Goal: Use online tool/utility

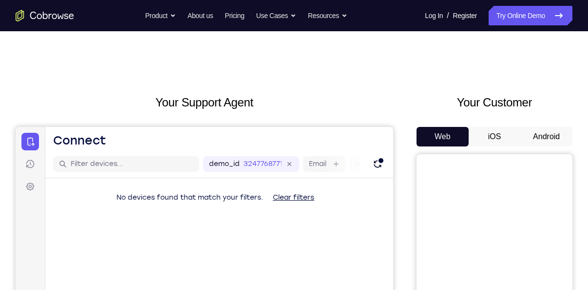
click at [540, 132] on button "Android" at bounding box center [547, 137] width 52 height 20
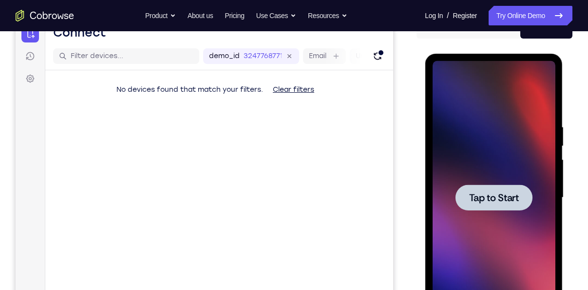
click at [510, 126] on div at bounding box center [493, 197] width 123 height 273
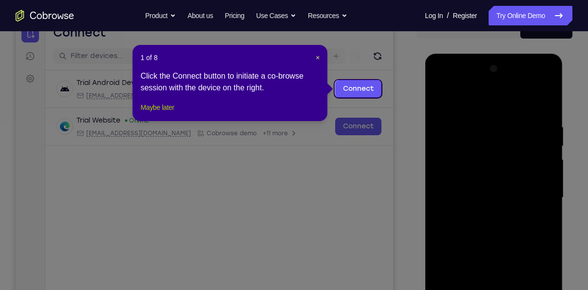
click at [162, 113] on button "Maybe later" at bounding box center [157, 107] width 34 height 12
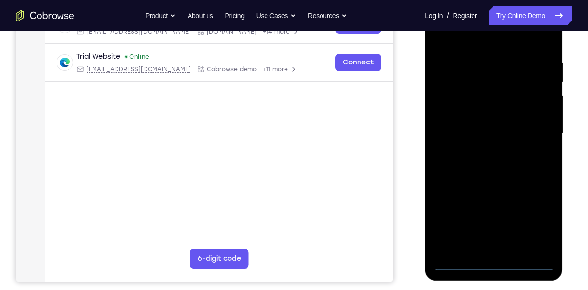
scroll to position [172, 0]
click at [495, 260] on div at bounding box center [493, 133] width 123 height 273
click at [541, 222] on div at bounding box center [493, 133] width 123 height 273
click at [443, 36] on div at bounding box center [493, 133] width 123 height 273
click at [535, 127] on div at bounding box center [493, 133] width 123 height 273
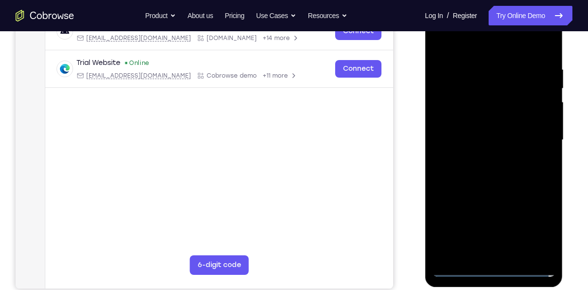
scroll to position [164, 0]
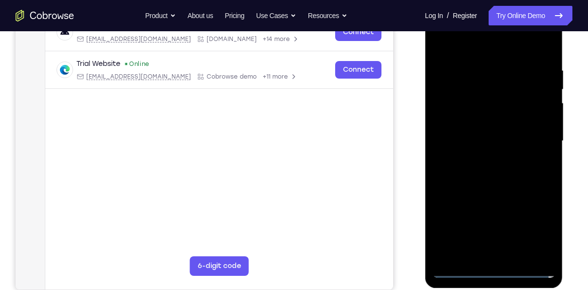
click at [483, 157] on div at bounding box center [493, 140] width 123 height 273
click at [469, 133] on div at bounding box center [493, 140] width 123 height 273
click at [477, 125] on div at bounding box center [493, 140] width 123 height 273
click at [477, 137] on div at bounding box center [493, 140] width 123 height 273
click at [467, 171] on div at bounding box center [493, 140] width 123 height 273
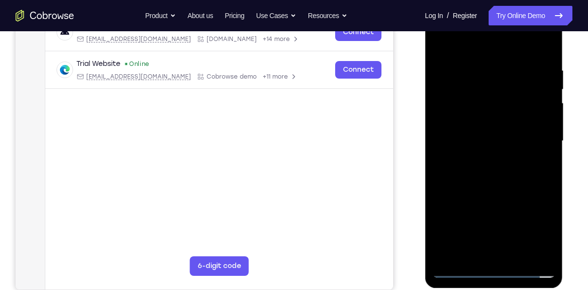
click at [503, 162] on div at bounding box center [493, 140] width 123 height 273
click at [540, 40] on div at bounding box center [493, 140] width 123 height 273
click at [487, 184] on div at bounding box center [493, 140] width 123 height 273
click at [549, 39] on div at bounding box center [493, 140] width 123 height 273
click at [547, 43] on div at bounding box center [493, 140] width 123 height 273
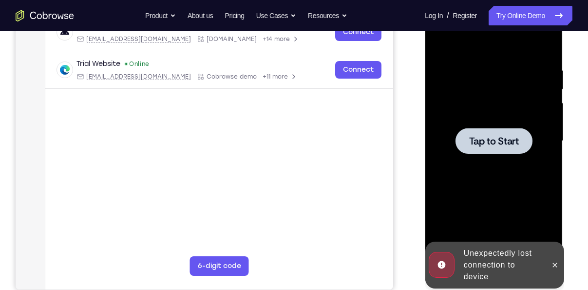
click at [471, 105] on div at bounding box center [493, 140] width 123 height 273
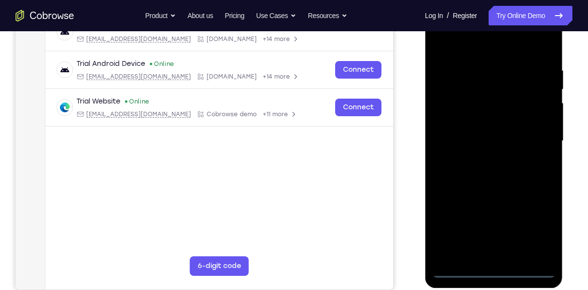
click at [492, 271] on div at bounding box center [493, 140] width 123 height 273
click at [544, 231] on div at bounding box center [493, 140] width 123 height 273
click at [536, 228] on div at bounding box center [493, 140] width 123 height 273
click at [445, 45] on div at bounding box center [493, 140] width 123 height 273
click at [535, 136] on div at bounding box center [493, 140] width 123 height 273
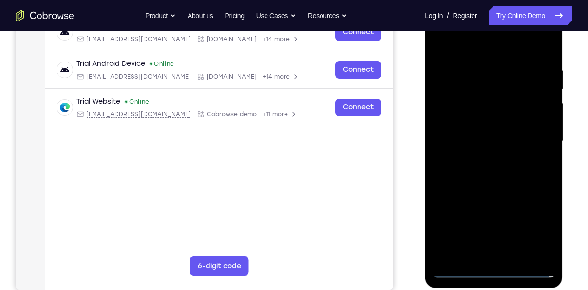
click at [483, 159] on div at bounding box center [493, 140] width 123 height 273
click at [485, 134] on div at bounding box center [493, 140] width 123 height 273
click at [491, 119] on div at bounding box center [493, 140] width 123 height 273
click at [488, 139] on div at bounding box center [493, 140] width 123 height 273
click at [481, 170] on div at bounding box center [493, 140] width 123 height 273
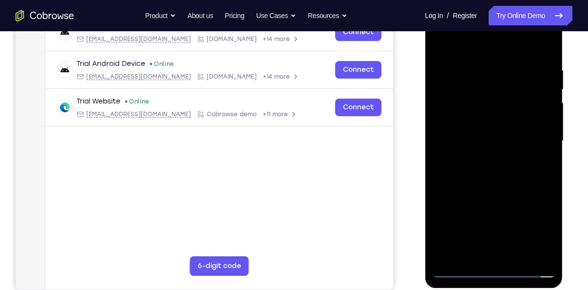
click at [492, 167] on div at bounding box center [493, 140] width 123 height 273
click at [513, 185] on div at bounding box center [493, 140] width 123 height 273
click at [518, 251] on div at bounding box center [493, 140] width 123 height 273
click at [518, 256] on div at bounding box center [493, 140] width 123 height 273
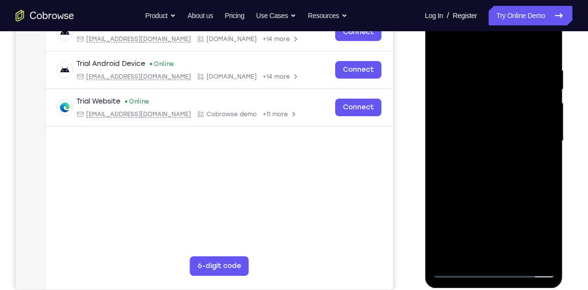
click at [518, 256] on div at bounding box center [493, 140] width 123 height 273
click at [498, 191] on div at bounding box center [493, 140] width 123 height 273
click at [442, 39] on div at bounding box center [493, 140] width 123 height 273
click at [548, 46] on div at bounding box center [493, 140] width 123 height 273
click at [472, 63] on div at bounding box center [493, 140] width 123 height 273
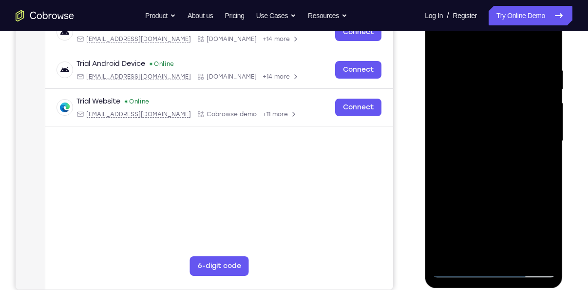
drag, startPoint x: 491, startPoint y: 174, endPoint x: 500, endPoint y: 101, distance: 73.1
click at [500, 101] on div at bounding box center [493, 140] width 123 height 273
drag, startPoint x: 495, startPoint y: 170, endPoint x: 496, endPoint y: 138, distance: 31.7
click at [496, 138] on div at bounding box center [493, 140] width 123 height 273
drag, startPoint x: 496, startPoint y: 138, endPoint x: 494, endPoint y: 219, distance: 80.5
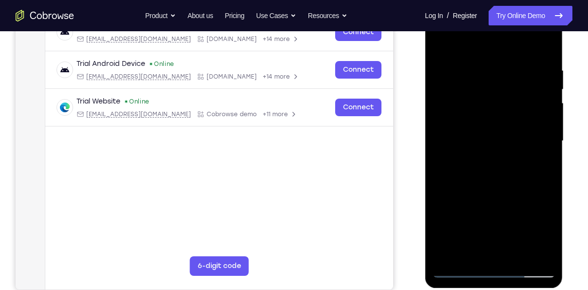
click at [494, 219] on div at bounding box center [493, 140] width 123 height 273
click at [443, 41] on div at bounding box center [493, 140] width 123 height 273
click at [454, 255] on div at bounding box center [493, 140] width 123 height 273
click at [449, 255] on div at bounding box center [493, 140] width 123 height 273
click at [549, 41] on div at bounding box center [493, 140] width 123 height 273
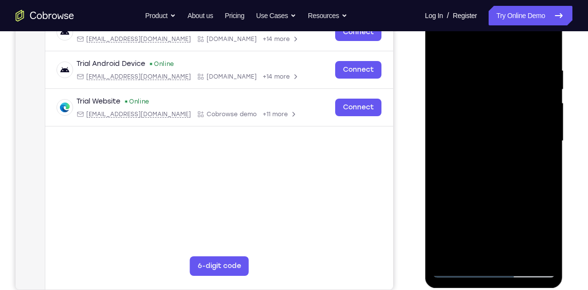
click at [442, 44] on div at bounding box center [493, 140] width 123 height 273
click at [550, 39] on div at bounding box center [493, 140] width 123 height 273
click at [461, 104] on div at bounding box center [493, 140] width 123 height 273
click at [518, 73] on div at bounding box center [493, 140] width 123 height 273
click at [441, 45] on div at bounding box center [493, 140] width 123 height 273
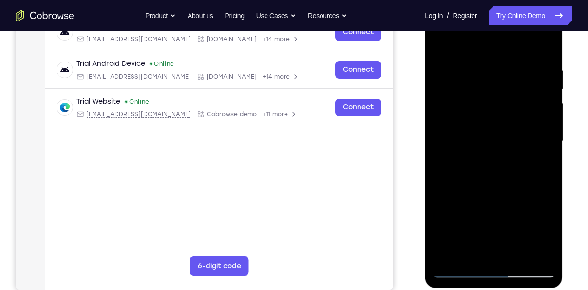
click at [443, 41] on div at bounding box center [493, 140] width 123 height 273
click at [517, 249] on div at bounding box center [493, 140] width 123 height 273
click at [439, 42] on div at bounding box center [493, 140] width 123 height 273
click at [538, 256] on div at bounding box center [493, 140] width 123 height 273
click at [445, 253] on div at bounding box center [493, 140] width 123 height 273
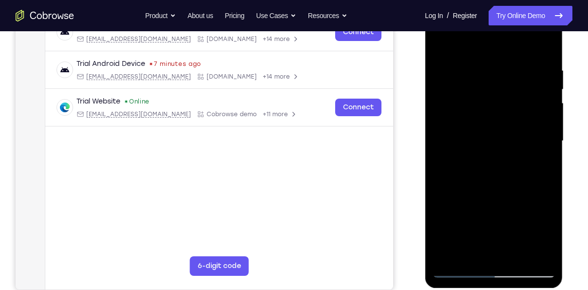
drag, startPoint x: 531, startPoint y: 69, endPoint x: 471, endPoint y: 68, distance: 61.0
click at [471, 68] on div at bounding box center [493, 140] width 123 height 273
drag, startPoint x: 516, startPoint y: 63, endPoint x: 457, endPoint y: 62, distance: 59.5
click at [457, 62] on div at bounding box center [493, 140] width 123 height 273
drag, startPoint x: 529, startPoint y: 61, endPoint x: 459, endPoint y: 59, distance: 69.8
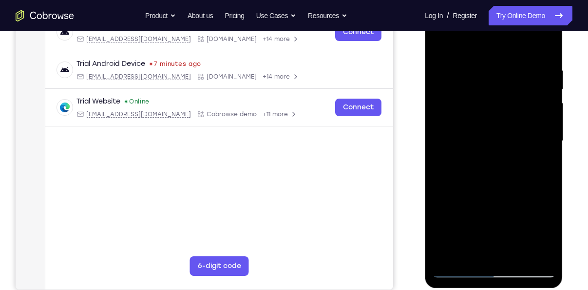
click at [459, 59] on div at bounding box center [493, 140] width 123 height 273
drag, startPoint x: 525, startPoint y: 65, endPoint x: 442, endPoint y: 61, distance: 83.0
click at [442, 61] on div at bounding box center [493, 140] width 123 height 273
drag, startPoint x: 511, startPoint y: 67, endPoint x: 448, endPoint y: 69, distance: 62.9
click at [448, 69] on div at bounding box center [493, 140] width 123 height 273
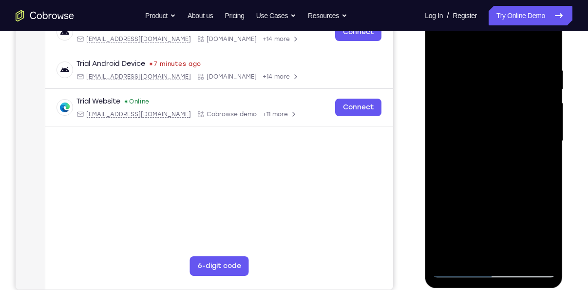
drag, startPoint x: 525, startPoint y: 64, endPoint x: 427, endPoint y: 78, distance: 98.9
click at [427, 78] on div at bounding box center [494, 142] width 138 height 291
click at [516, 255] on div at bounding box center [493, 140] width 123 height 273
drag, startPoint x: 508, startPoint y: 224, endPoint x: 515, endPoint y: 93, distance: 131.8
click at [515, 93] on div at bounding box center [493, 140] width 123 height 273
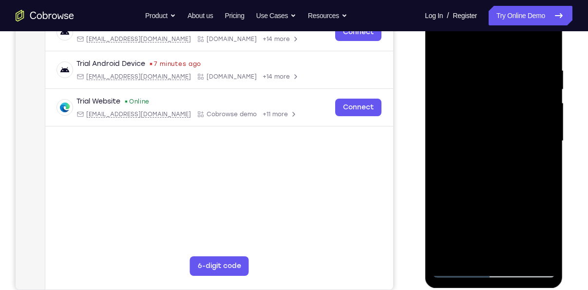
drag, startPoint x: 489, startPoint y: 227, endPoint x: 492, endPoint y: 108, distance: 119.5
click at [492, 108] on div at bounding box center [493, 140] width 123 height 273
drag, startPoint x: 489, startPoint y: 212, endPoint x: 490, endPoint y: 104, distance: 107.3
click at [490, 104] on div at bounding box center [493, 140] width 123 height 273
drag, startPoint x: 497, startPoint y: 189, endPoint x: 508, endPoint y: 70, distance: 119.4
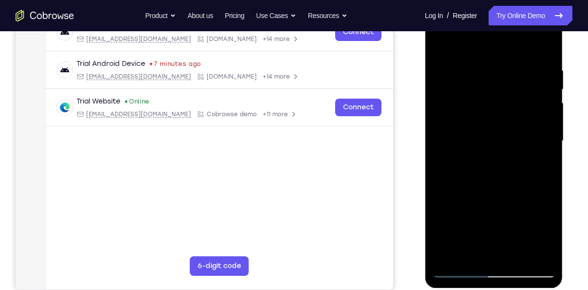
click at [508, 70] on div at bounding box center [493, 140] width 123 height 273
drag, startPoint x: 505, startPoint y: 181, endPoint x: 505, endPoint y: 103, distance: 78.0
click at [505, 103] on div at bounding box center [493, 140] width 123 height 273
drag, startPoint x: 480, startPoint y: 200, endPoint x: 485, endPoint y: 132, distance: 68.4
click at [485, 132] on div at bounding box center [493, 140] width 123 height 273
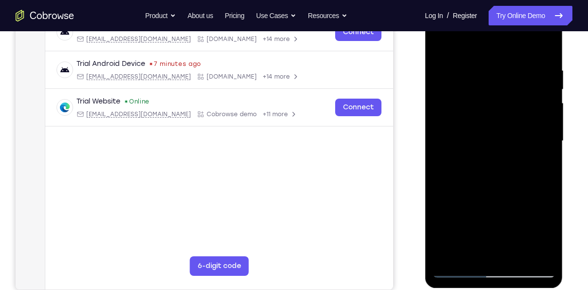
click at [456, 270] on div at bounding box center [493, 140] width 123 height 273
drag, startPoint x: 496, startPoint y: 63, endPoint x: 492, endPoint y: 226, distance: 162.9
click at [492, 226] on div at bounding box center [493, 140] width 123 height 273
click at [520, 257] on div at bounding box center [493, 140] width 123 height 273
click at [439, 41] on div at bounding box center [493, 140] width 123 height 273
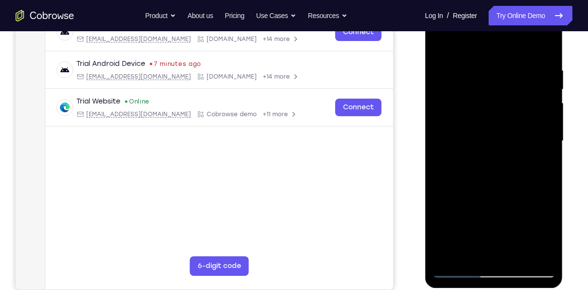
click at [472, 72] on div at bounding box center [493, 140] width 123 height 273
click at [546, 256] on div at bounding box center [493, 140] width 123 height 273
click at [531, 254] on div at bounding box center [493, 140] width 123 height 273
click at [544, 48] on div at bounding box center [493, 140] width 123 height 273
drag, startPoint x: 510, startPoint y: 187, endPoint x: 510, endPoint y: 155, distance: 32.2
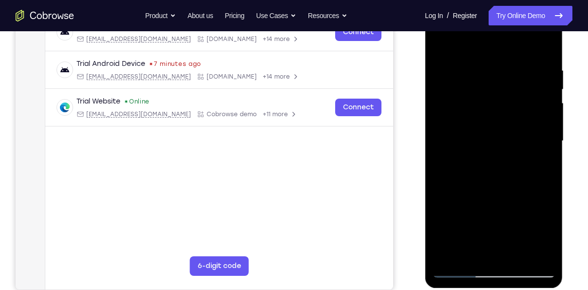
click at [510, 155] on div at bounding box center [493, 140] width 123 height 273
drag, startPoint x: 507, startPoint y: 170, endPoint x: 506, endPoint y: 123, distance: 46.8
click at [506, 123] on div at bounding box center [493, 140] width 123 height 273
click at [440, 198] on div at bounding box center [493, 140] width 123 height 273
click at [550, 110] on div at bounding box center [493, 140] width 123 height 273
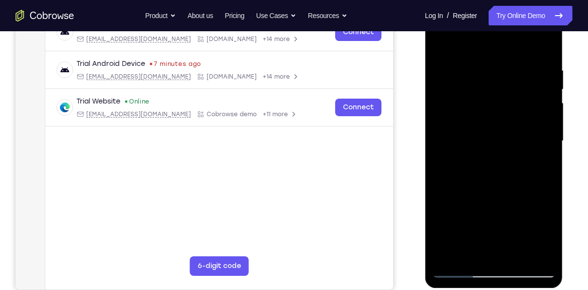
drag, startPoint x: 501, startPoint y: 212, endPoint x: 506, endPoint y: 66, distance: 145.4
click at [506, 66] on div at bounding box center [493, 140] width 123 height 273
drag, startPoint x: 497, startPoint y: 180, endPoint x: 488, endPoint y: 13, distance: 167.0
click at [488, 13] on div at bounding box center [493, 140] width 123 height 273
drag, startPoint x: 490, startPoint y: 173, endPoint x: 475, endPoint y: 14, distance: 159.1
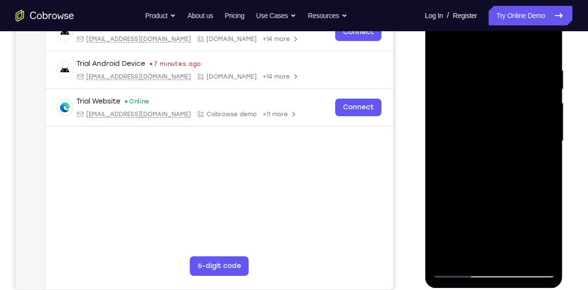
click at [475, 14] on div at bounding box center [493, 140] width 123 height 273
drag, startPoint x: 481, startPoint y: 142, endPoint x: 482, endPoint y: 43, distance: 99.0
click at [482, 43] on div at bounding box center [493, 140] width 123 height 273
click at [444, 255] on div at bounding box center [493, 140] width 123 height 273
drag, startPoint x: 499, startPoint y: 150, endPoint x: 496, endPoint y: 252, distance: 101.9
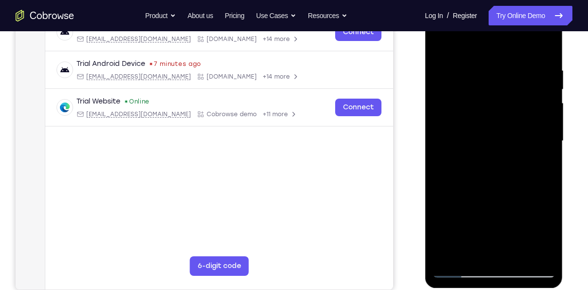
click at [496, 252] on div at bounding box center [493, 140] width 123 height 273
click at [511, 58] on div at bounding box center [493, 140] width 123 height 273
click at [544, 47] on div at bounding box center [493, 140] width 123 height 273
drag, startPoint x: 531, startPoint y: 81, endPoint x: 521, endPoint y: 210, distance: 129.6
click at [521, 210] on div at bounding box center [493, 140] width 123 height 273
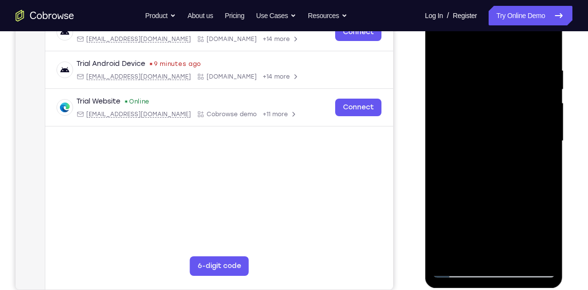
drag, startPoint x: 521, startPoint y: 75, endPoint x: 455, endPoint y: 79, distance: 66.4
click at [455, 79] on div at bounding box center [493, 140] width 123 height 273
drag, startPoint x: 513, startPoint y: 78, endPoint x: 459, endPoint y: 74, distance: 54.8
click at [459, 74] on div at bounding box center [493, 140] width 123 height 273
drag, startPoint x: 513, startPoint y: 69, endPoint x: 433, endPoint y: 63, distance: 80.2
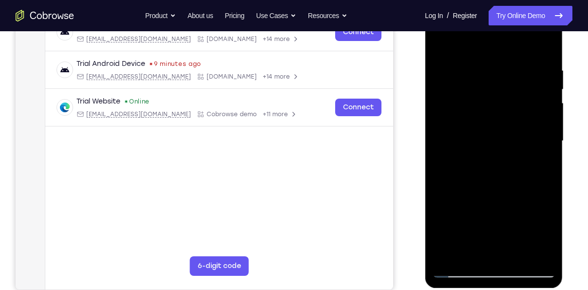
click at [433, 63] on div at bounding box center [493, 140] width 123 height 273
drag, startPoint x: 493, startPoint y: 118, endPoint x: 492, endPoint y: 195, distance: 76.1
click at [492, 195] on div at bounding box center [493, 140] width 123 height 273
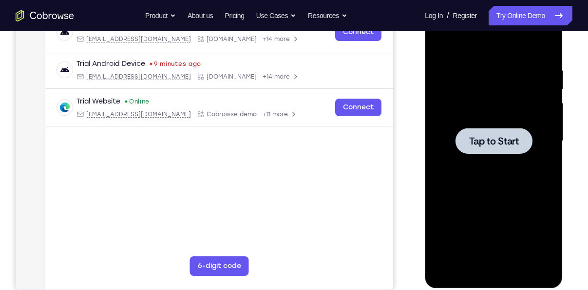
click at [461, 102] on div at bounding box center [493, 140] width 123 height 273
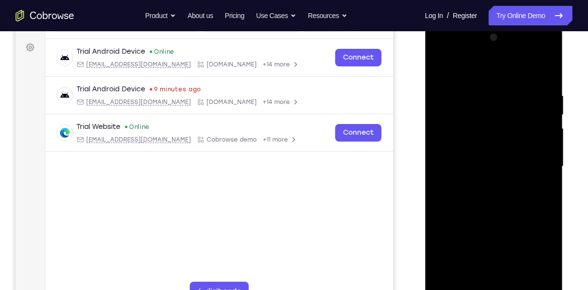
scroll to position [193, 0]
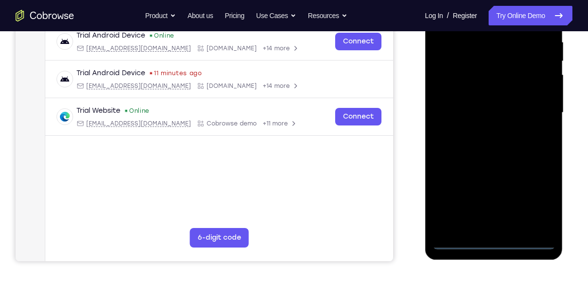
click at [492, 239] on div at bounding box center [493, 112] width 123 height 273
click at [537, 200] on div at bounding box center [493, 112] width 123 height 273
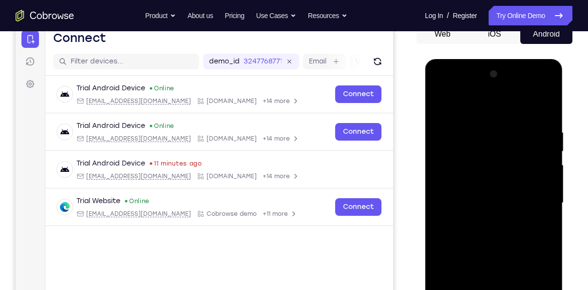
scroll to position [104, 0]
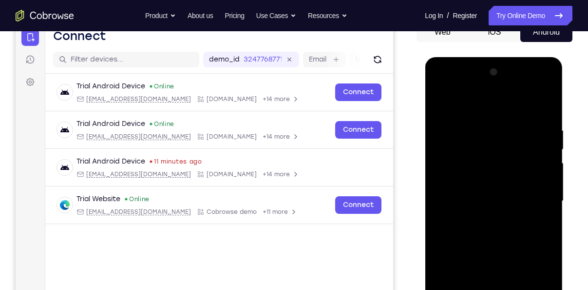
click at [440, 106] on div at bounding box center [493, 200] width 123 height 273
click at [534, 194] on div at bounding box center [493, 200] width 123 height 273
click at [480, 218] on div at bounding box center [493, 200] width 123 height 273
click at [485, 190] on div at bounding box center [493, 200] width 123 height 273
click at [490, 187] on div at bounding box center [493, 200] width 123 height 273
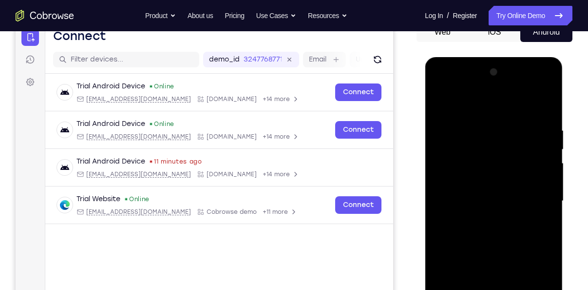
click at [487, 204] on div at bounding box center [493, 200] width 123 height 273
click at [488, 228] on div at bounding box center [493, 200] width 123 height 273
click at [520, 230] on div at bounding box center [493, 200] width 123 height 273
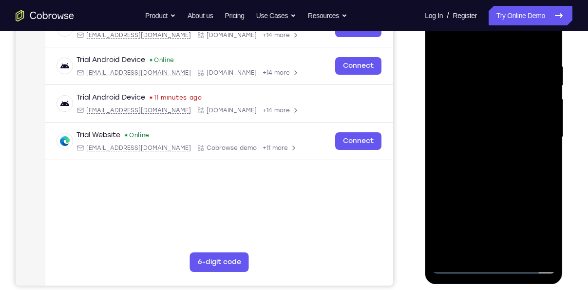
scroll to position [169, 0]
click at [504, 181] on div at bounding box center [493, 136] width 123 height 273
click at [471, 251] on div at bounding box center [493, 136] width 123 height 273
click at [514, 38] on div at bounding box center [493, 136] width 123 height 273
click at [461, 52] on div at bounding box center [493, 136] width 123 height 273
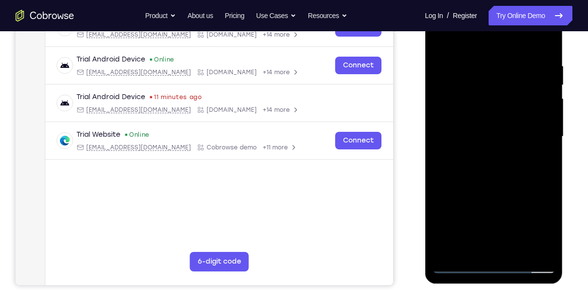
drag, startPoint x: 509, startPoint y: 159, endPoint x: 505, endPoint y: 78, distance: 81.5
click at [505, 78] on div at bounding box center [493, 136] width 123 height 273
drag, startPoint x: 522, startPoint y: 196, endPoint x: 510, endPoint y: 242, distance: 47.7
click at [510, 242] on div at bounding box center [493, 136] width 123 height 273
drag, startPoint x: 515, startPoint y: 122, endPoint x: 510, endPoint y: 179, distance: 57.8
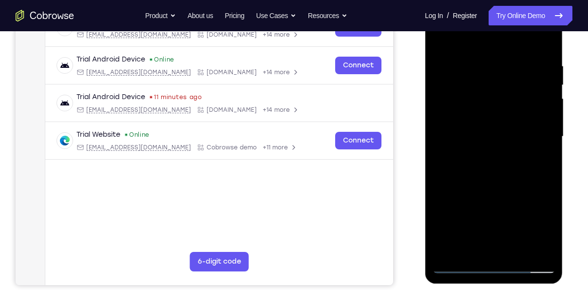
click at [510, 179] on div at bounding box center [493, 136] width 123 height 273
click at [442, 39] on div at bounding box center [493, 136] width 123 height 273
click at [463, 89] on div at bounding box center [493, 136] width 123 height 273
drag, startPoint x: 496, startPoint y: 203, endPoint x: 497, endPoint y: 138, distance: 65.4
click at [497, 138] on div at bounding box center [493, 136] width 123 height 273
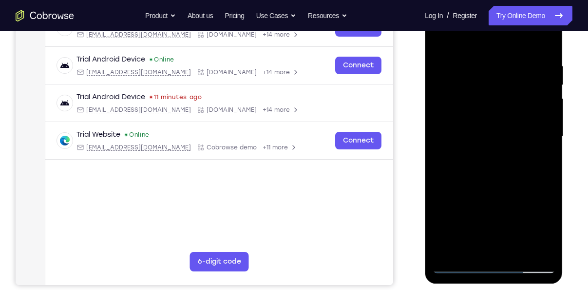
drag, startPoint x: 499, startPoint y: 201, endPoint x: 491, endPoint y: 142, distance: 59.5
click at [491, 142] on div at bounding box center [493, 136] width 123 height 273
drag, startPoint x: 490, startPoint y: 146, endPoint x: 495, endPoint y: 237, distance: 91.8
click at [495, 237] on div at bounding box center [493, 136] width 123 height 273
click at [491, 142] on div at bounding box center [493, 136] width 123 height 273
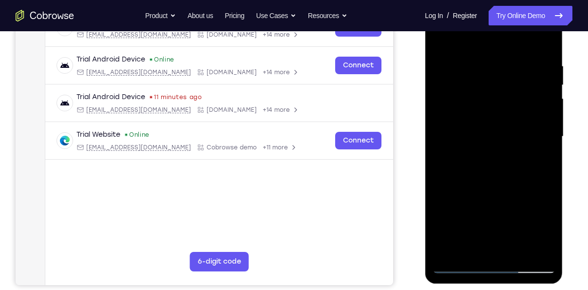
drag, startPoint x: 495, startPoint y: 211, endPoint x: 490, endPoint y: 99, distance: 111.8
click at [490, 99] on div at bounding box center [493, 136] width 123 height 273
drag, startPoint x: 478, startPoint y: 218, endPoint x: 477, endPoint y: 80, distance: 138.0
click at [477, 80] on div at bounding box center [493, 136] width 123 height 273
drag, startPoint x: 481, startPoint y: 231, endPoint x: 472, endPoint y: 119, distance: 112.0
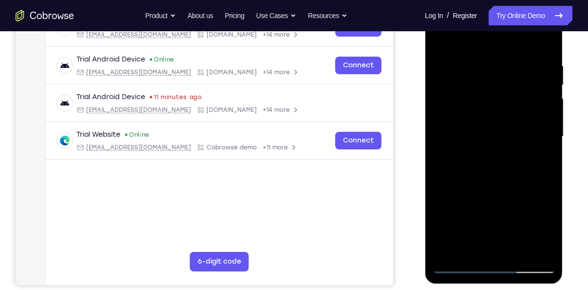
click at [472, 119] on div at bounding box center [493, 136] width 123 height 273
click at [443, 45] on div at bounding box center [493, 136] width 123 height 273
drag, startPoint x: 464, startPoint y: 91, endPoint x: 465, endPoint y: 130, distance: 39.0
click at [465, 130] on div at bounding box center [493, 136] width 123 height 273
click at [440, 79] on div at bounding box center [493, 136] width 123 height 273
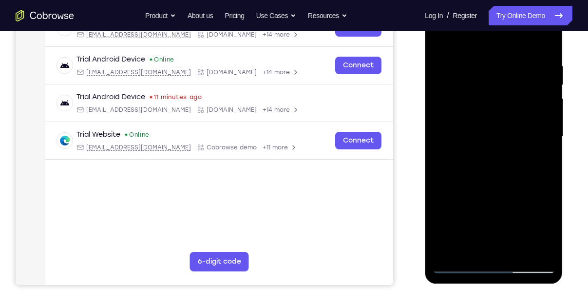
click at [550, 134] on div at bounding box center [493, 136] width 123 height 273
click at [544, 40] on div at bounding box center [493, 136] width 123 height 273
drag, startPoint x: 495, startPoint y: 186, endPoint x: 494, endPoint y: 93, distance: 93.1
click at [494, 93] on div at bounding box center [493, 136] width 123 height 273
drag, startPoint x: 476, startPoint y: 216, endPoint x: 476, endPoint y: 112, distance: 103.4
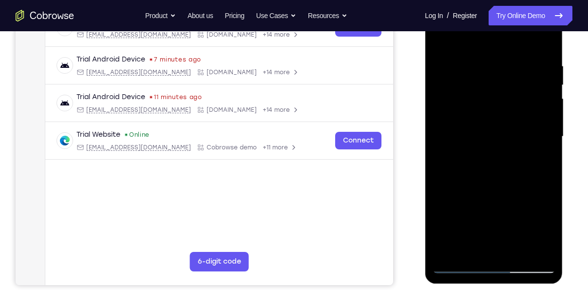
click at [476, 112] on div at bounding box center [493, 136] width 123 height 273
drag, startPoint x: 481, startPoint y: 211, endPoint x: 482, endPoint y: 102, distance: 108.2
click at [482, 102] on div at bounding box center [493, 136] width 123 height 273
drag, startPoint x: 479, startPoint y: 204, endPoint x: 471, endPoint y: 76, distance: 129.0
click at [471, 76] on div at bounding box center [493, 136] width 123 height 273
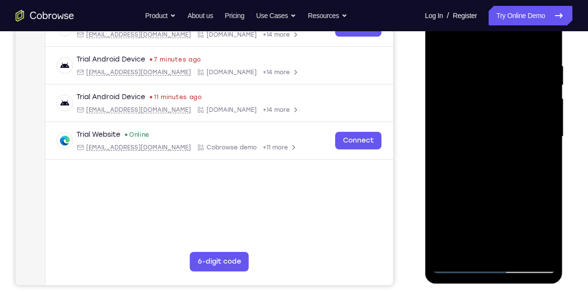
drag, startPoint x: 484, startPoint y: 210, endPoint x: 476, endPoint y: 85, distance: 125.0
click at [476, 85] on div at bounding box center [493, 136] width 123 height 273
drag, startPoint x: 478, startPoint y: 216, endPoint x: 482, endPoint y: 106, distance: 109.3
click at [482, 106] on div at bounding box center [493, 136] width 123 height 273
drag, startPoint x: 487, startPoint y: 198, endPoint x: 481, endPoint y: 68, distance: 130.3
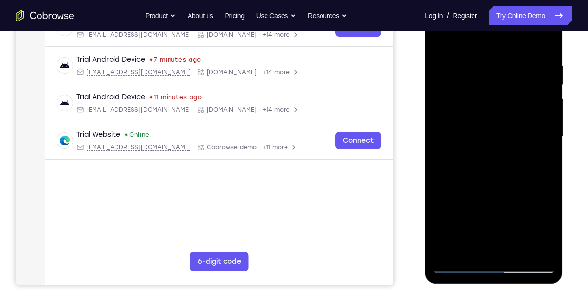
click at [481, 68] on div at bounding box center [493, 136] width 123 height 273
drag, startPoint x: 476, startPoint y: 196, endPoint x: 473, endPoint y: 74, distance: 121.9
click at [473, 74] on div at bounding box center [493, 136] width 123 height 273
drag, startPoint x: 482, startPoint y: 197, endPoint x: 480, endPoint y: 171, distance: 26.4
click at [480, 171] on div at bounding box center [493, 136] width 123 height 273
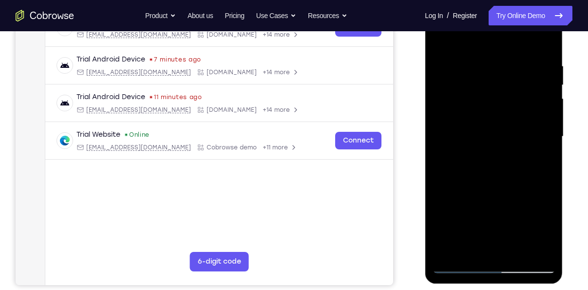
drag, startPoint x: 478, startPoint y: 196, endPoint x: 471, endPoint y: 83, distance: 113.8
click at [471, 83] on div at bounding box center [493, 136] width 123 height 273
drag, startPoint x: 504, startPoint y: 192, endPoint x: 506, endPoint y: 75, distance: 117.0
click at [506, 75] on div at bounding box center [493, 136] width 123 height 273
drag, startPoint x: 487, startPoint y: 184, endPoint x: 485, endPoint y: 57, distance: 126.8
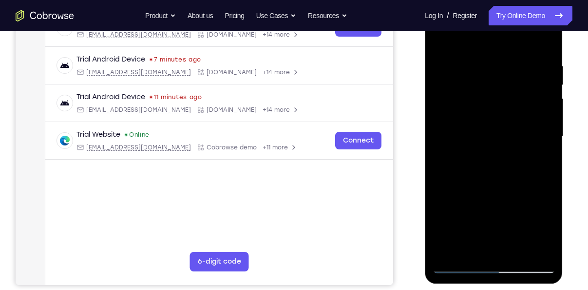
click at [485, 57] on div at bounding box center [493, 136] width 123 height 273
drag, startPoint x: 489, startPoint y: 192, endPoint x: 484, endPoint y: 50, distance: 142.0
click at [484, 50] on div at bounding box center [493, 136] width 123 height 273
click at [469, 159] on div at bounding box center [493, 136] width 123 height 273
drag, startPoint x: 491, startPoint y: 78, endPoint x: 483, endPoint y: 136, distance: 58.6
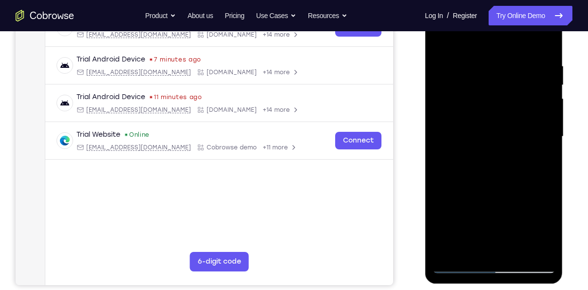
click at [483, 136] on div at bounding box center [493, 136] width 123 height 273
click at [442, 36] on div at bounding box center [493, 136] width 123 height 273
drag, startPoint x: 490, startPoint y: 204, endPoint x: 481, endPoint y: 6, distance: 198.2
click at [481, 6] on div at bounding box center [493, 136] width 123 height 273
drag, startPoint x: 483, startPoint y: 200, endPoint x: 477, endPoint y: 21, distance: 178.5
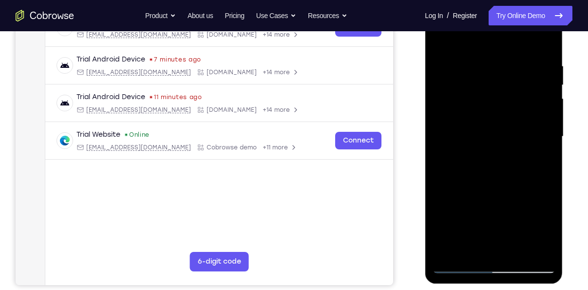
click at [477, 21] on div at bounding box center [493, 136] width 123 height 273
drag, startPoint x: 486, startPoint y: 234, endPoint x: 495, endPoint y: 52, distance: 181.6
click at [495, 52] on div at bounding box center [493, 136] width 123 height 273
drag, startPoint x: 476, startPoint y: 231, endPoint x: 472, endPoint y: 32, distance: 199.4
click at [472, 32] on div at bounding box center [493, 136] width 123 height 273
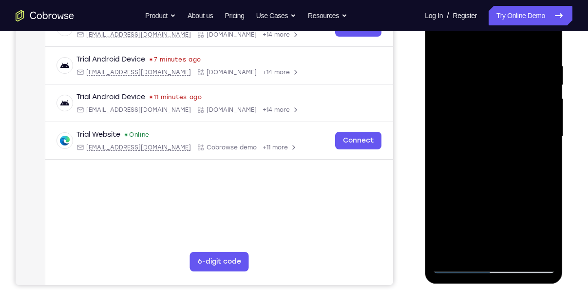
drag, startPoint x: 478, startPoint y: 236, endPoint x: 458, endPoint y: 12, distance: 225.2
click at [458, 12] on div at bounding box center [493, 136] width 123 height 273
drag, startPoint x: 474, startPoint y: 237, endPoint x: 478, endPoint y: 41, distance: 196.0
click at [478, 41] on div at bounding box center [493, 136] width 123 height 273
drag, startPoint x: 473, startPoint y: 232, endPoint x: 471, endPoint y: 43, distance: 189.2
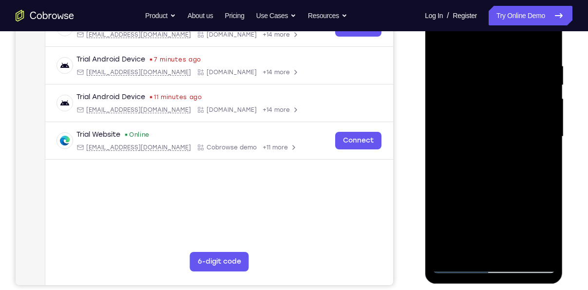
click at [471, 43] on div at bounding box center [493, 136] width 123 height 273
drag, startPoint x: 462, startPoint y: 217, endPoint x: 470, endPoint y: 97, distance: 120.7
click at [470, 97] on div at bounding box center [493, 136] width 123 height 273
drag, startPoint x: 470, startPoint y: 224, endPoint x: 472, endPoint y: 40, distance: 183.8
click at [472, 40] on div at bounding box center [493, 136] width 123 height 273
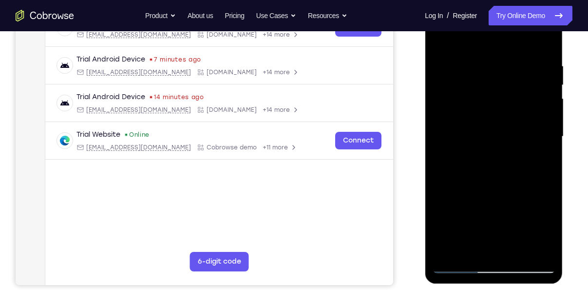
drag, startPoint x: 473, startPoint y: 209, endPoint x: 467, endPoint y: 46, distance: 163.5
click at [467, 46] on div at bounding box center [493, 136] width 123 height 273
drag, startPoint x: 476, startPoint y: 222, endPoint x: 478, endPoint y: 50, distance: 172.6
click at [478, 50] on div at bounding box center [493, 136] width 123 height 273
drag, startPoint x: 467, startPoint y: 220, endPoint x: 466, endPoint y: 214, distance: 5.9
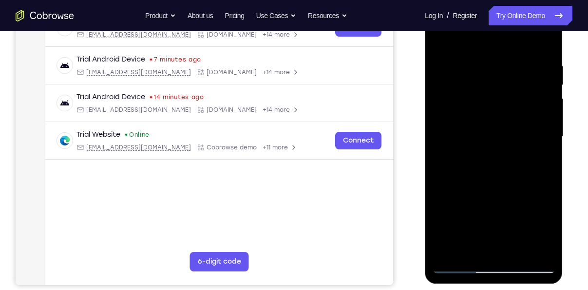
click at [466, 214] on div at bounding box center [493, 136] width 123 height 273
click at [440, 179] on div at bounding box center [493, 136] width 123 height 273
click at [535, 120] on div at bounding box center [493, 136] width 123 height 273
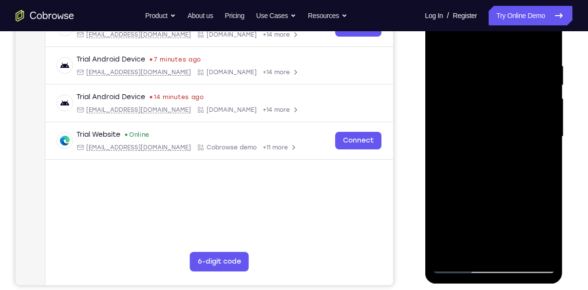
click at [546, 42] on div at bounding box center [493, 136] width 123 height 273
drag, startPoint x: 482, startPoint y: 207, endPoint x: 487, endPoint y: 71, distance: 136.1
click at [487, 71] on div at bounding box center [493, 136] width 123 height 273
drag, startPoint x: 479, startPoint y: 202, endPoint x: 479, endPoint y: 144, distance: 58.0
click at [479, 144] on div at bounding box center [493, 136] width 123 height 273
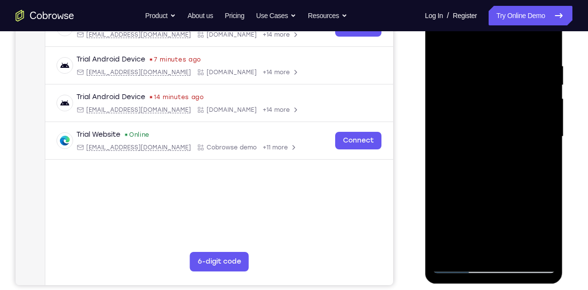
drag, startPoint x: 482, startPoint y: 201, endPoint x: 482, endPoint y: 70, distance: 131.6
click at [482, 70] on div at bounding box center [493, 136] width 123 height 273
drag, startPoint x: 483, startPoint y: 193, endPoint x: 481, endPoint y: 123, distance: 69.7
click at [481, 123] on div at bounding box center [493, 136] width 123 height 273
drag, startPoint x: 479, startPoint y: 212, endPoint x: 475, endPoint y: 88, distance: 123.4
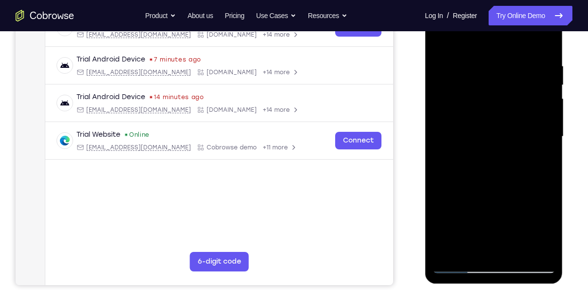
click at [475, 88] on div at bounding box center [493, 136] width 123 height 273
drag, startPoint x: 475, startPoint y: 210, endPoint x: 478, endPoint y: 87, distance: 123.4
click at [478, 87] on div at bounding box center [493, 136] width 123 height 273
drag, startPoint x: 478, startPoint y: 209, endPoint x: 489, endPoint y: 104, distance: 104.9
click at [489, 104] on div at bounding box center [493, 136] width 123 height 273
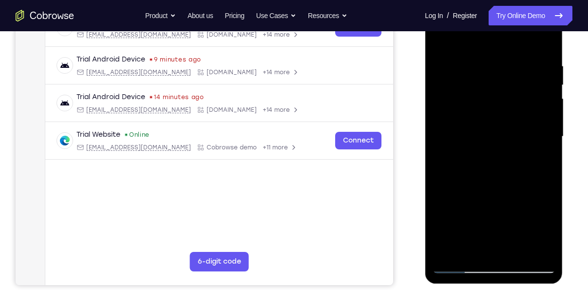
drag, startPoint x: 485, startPoint y: 196, endPoint x: 474, endPoint y: 25, distance: 171.0
click at [474, 25] on div at bounding box center [493, 136] width 123 height 273
drag, startPoint x: 482, startPoint y: 209, endPoint x: 482, endPoint y: 89, distance: 119.5
click at [482, 89] on div at bounding box center [493, 136] width 123 height 273
click at [475, 136] on div at bounding box center [493, 136] width 123 height 273
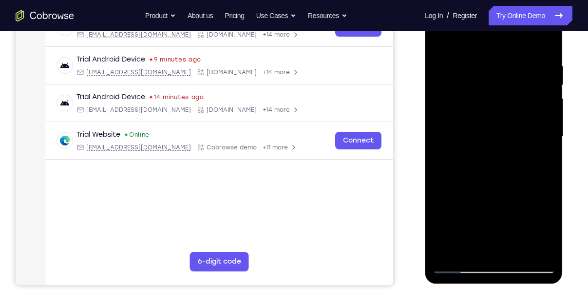
drag, startPoint x: 488, startPoint y: 66, endPoint x: 475, endPoint y: 147, distance: 82.0
click at [475, 147] on div at bounding box center [493, 136] width 123 height 273
click at [496, 73] on div at bounding box center [493, 136] width 123 height 273
click at [486, 172] on div at bounding box center [493, 136] width 123 height 273
click at [439, 35] on div at bounding box center [493, 136] width 123 height 273
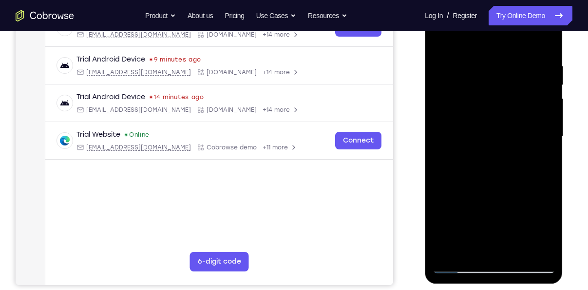
click at [449, 246] on div at bounding box center [493, 136] width 123 height 273
click at [510, 250] on div at bounding box center [493, 136] width 123 height 273
click at [458, 266] on div at bounding box center [493, 136] width 123 height 273
click at [499, 187] on div at bounding box center [493, 136] width 123 height 273
click at [458, 264] on div at bounding box center [493, 136] width 123 height 273
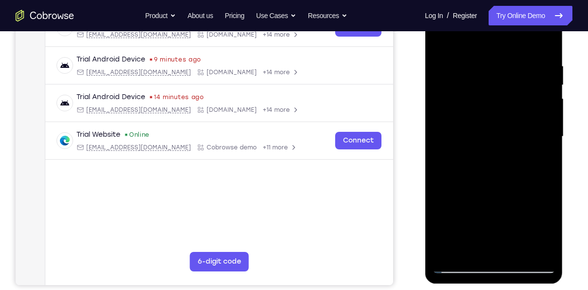
click at [448, 254] on div at bounding box center [493, 136] width 123 height 273
drag, startPoint x: 500, startPoint y: 130, endPoint x: 497, endPoint y: 224, distance: 94.6
click at [497, 224] on div at bounding box center [493, 136] width 123 height 273
click at [482, 54] on div at bounding box center [493, 136] width 123 height 273
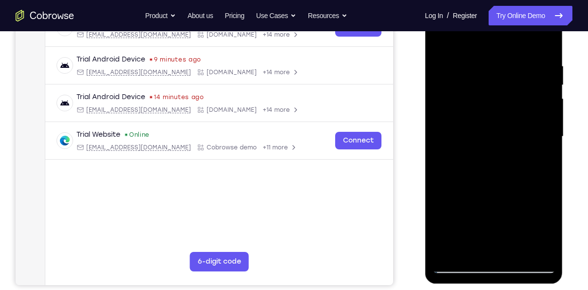
click at [528, 248] on div at bounding box center [493, 136] width 123 height 273
click at [545, 47] on div at bounding box center [493, 136] width 123 height 273
click at [547, 38] on div at bounding box center [493, 136] width 123 height 273
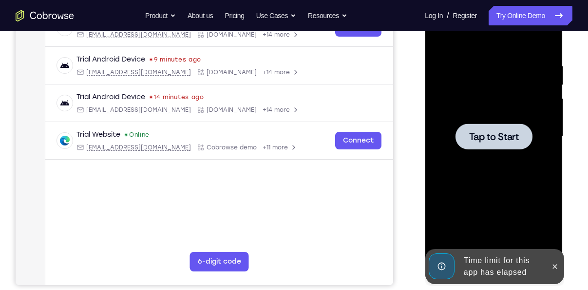
drag, startPoint x: 493, startPoint y: 100, endPoint x: 489, endPoint y: 212, distance: 111.7
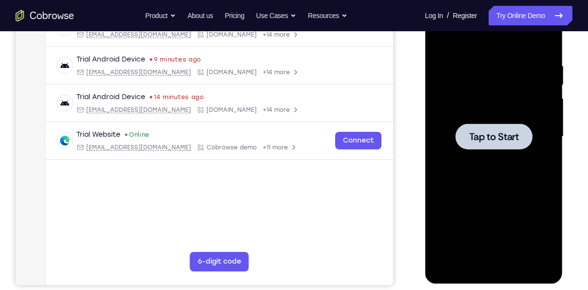
click at [461, 77] on div at bounding box center [493, 136] width 123 height 273
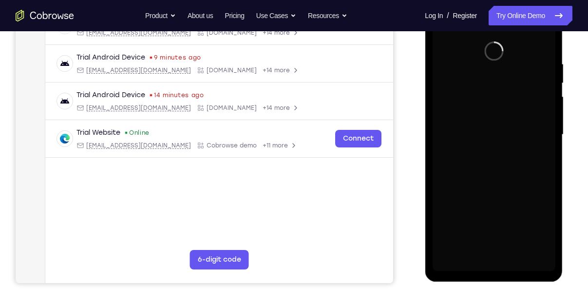
scroll to position [173, 0]
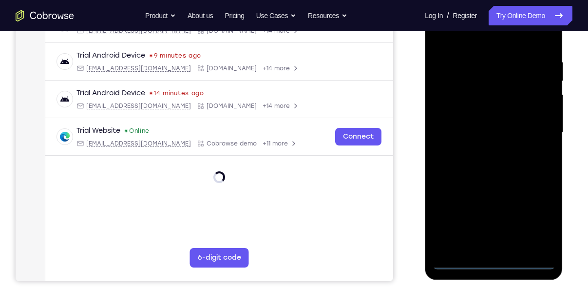
click at [491, 263] on div at bounding box center [493, 132] width 123 height 273
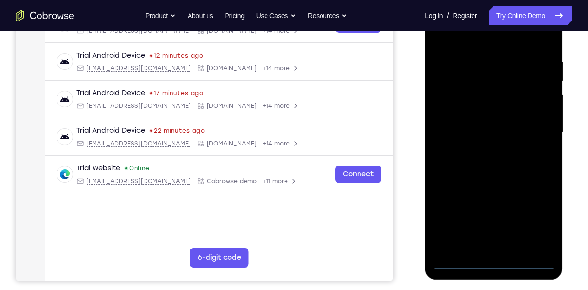
click at [536, 219] on div at bounding box center [493, 132] width 123 height 273
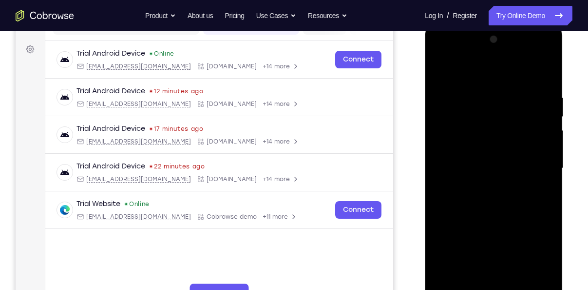
scroll to position [136, 0]
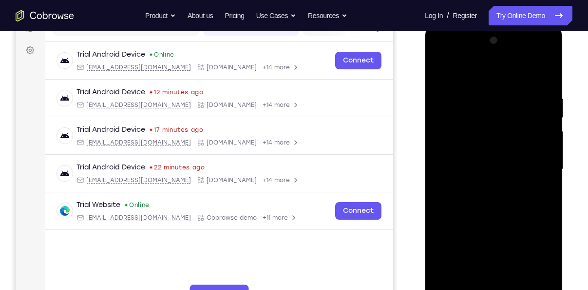
click at [444, 72] on div at bounding box center [493, 169] width 123 height 273
click at [536, 164] on div at bounding box center [493, 169] width 123 height 273
click at [503, 284] on div at bounding box center [493, 169] width 123 height 273
click at [485, 160] on div at bounding box center [493, 169] width 123 height 273
click at [496, 152] on div at bounding box center [493, 169] width 123 height 273
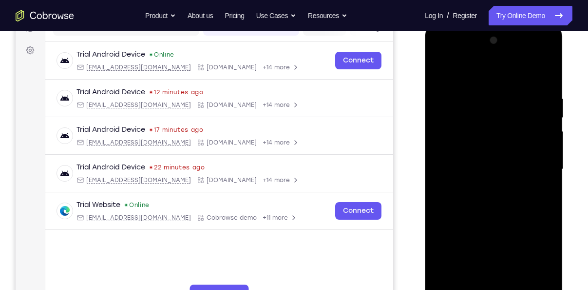
click at [512, 167] on div at bounding box center [493, 169] width 123 height 273
click at [493, 204] on div at bounding box center [493, 169] width 123 height 273
click at [495, 197] on div at bounding box center [493, 169] width 123 height 273
click at [493, 216] on div at bounding box center [493, 169] width 123 height 273
click at [477, 95] on div at bounding box center [493, 169] width 123 height 273
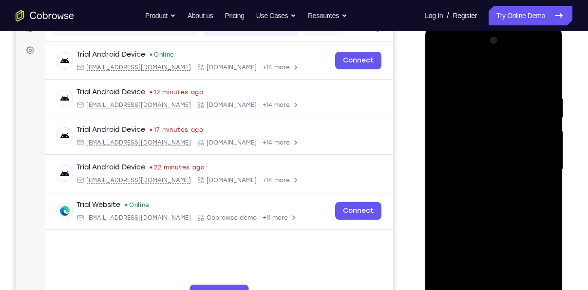
click at [534, 137] on div at bounding box center [493, 169] width 123 height 273
click at [542, 146] on div at bounding box center [493, 169] width 123 height 273
click at [458, 74] on div at bounding box center [493, 169] width 123 height 273
drag, startPoint x: 471, startPoint y: 236, endPoint x: 471, endPoint y: 197, distance: 39.0
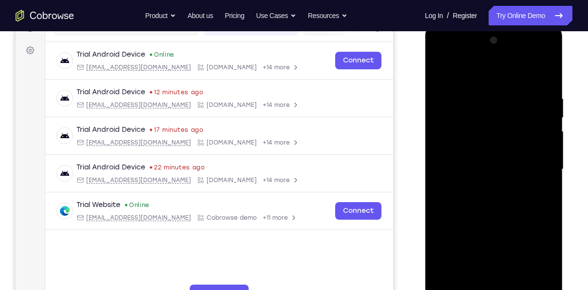
click at [471, 197] on div at bounding box center [493, 169] width 123 height 273
click at [444, 67] on div at bounding box center [493, 169] width 123 height 273
click at [542, 73] on div at bounding box center [493, 169] width 123 height 273
click at [543, 76] on div at bounding box center [493, 169] width 123 height 273
click at [548, 70] on div at bounding box center [493, 169] width 123 height 273
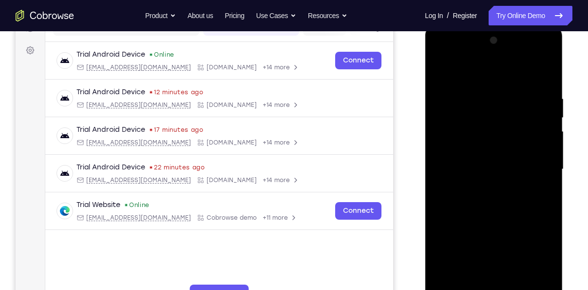
drag, startPoint x: 498, startPoint y: 141, endPoint x: 500, endPoint y: 202, distance: 61.0
click at [500, 202] on div at bounding box center [493, 169] width 123 height 273
drag, startPoint x: 507, startPoint y: 104, endPoint x: 504, endPoint y: 196, distance: 91.7
click at [504, 196] on div at bounding box center [493, 169] width 123 height 273
click at [538, 282] on div at bounding box center [493, 169] width 123 height 273
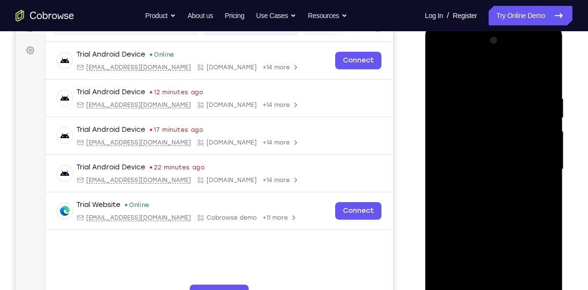
click at [538, 282] on div at bounding box center [493, 169] width 123 height 273
click at [447, 283] on div at bounding box center [493, 169] width 123 height 273
click at [482, 99] on div at bounding box center [493, 169] width 123 height 273
click at [531, 282] on div at bounding box center [493, 169] width 123 height 273
click at [545, 78] on div at bounding box center [493, 169] width 123 height 273
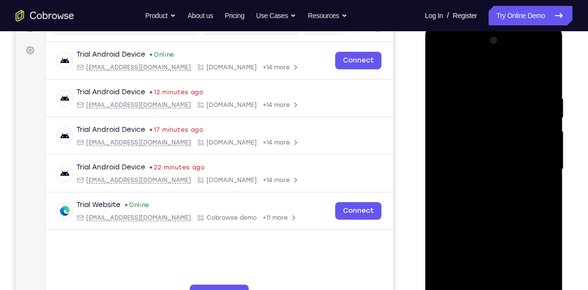
drag, startPoint x: 526, startPoint y: 103, endPoint x: 504, endPoint y: 102, distance: 22.4
click at [504, 102] on div at bounding box center [493, 169] width 123 height 273
click at [489, 96] on div at bounding box center [493, 169] width 123 height 273
click at [540, 181] on div at bounding box center [493, 169] width 123 height 273
click at [454, 71] on div at bounding box center [493, 169] width 123 height 273
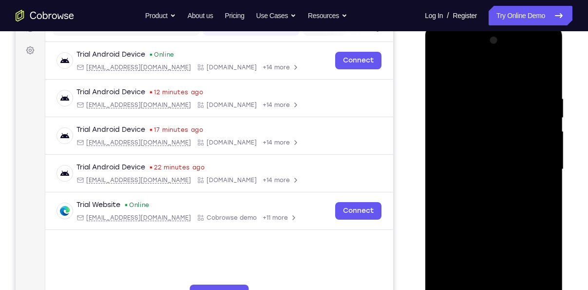
click at [440, 69] on div at bounding box center [493, 169] width 123 height 273
click at [546, 76] on div at bounding box center [493, 169] width 123 height 273
drag, startPoint x: 537, startPoint y: 104, endPoint x: 458, endPoint y: 107, distance: 79.0
click at [458, 107] on div at bounding box center [493, 169] width 123 height 273
drag, startPoint x: 508, startPoint y: 96, endPoint x: 433, endPoint y: 80, distance: 75.8
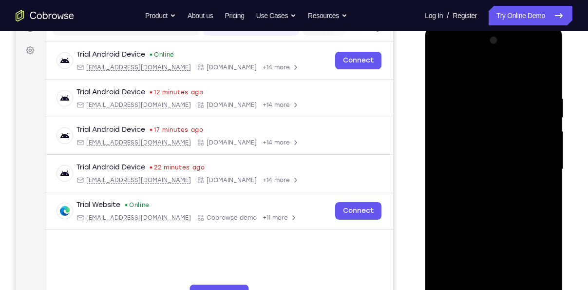
click at [433, 80] on div at bounding box center [493, 169] width 123 height 273
drag, startPoint x: 537, startPoint y: 101, endPoint x: 456, endPoint y: 101, distance: 80.4
click at [456, 101] on div at bounding box center [493, 169] width 123 height 273
drag, startPoint x: 532, startPoint y: 88, endPoint x: 462, endPoint y: 84, distance: 70.8
click at [462, 84] on div at bounding box center [493, 169] width 123 height 273
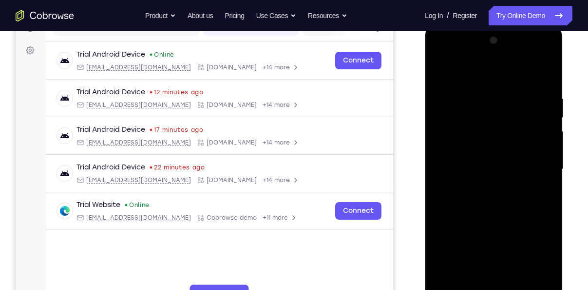
click at [447, 284] on div at bounding box center [493, 169] width 123 height 273
drag, startPoint x: 495, startPoint y: 140, endPoint x: 491, endPoint y: 264, distance: 123.9
click at [491, 264] on div at bounding box center [493, 169] width 123 height 273
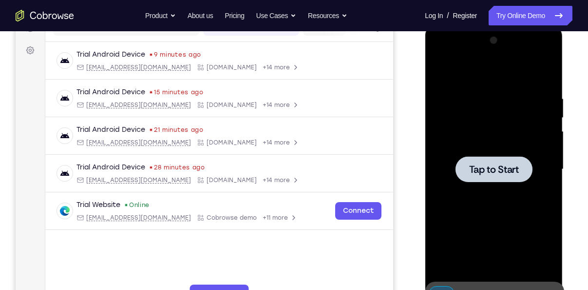
click at [492, 91] on div at bounding box center [493, 169] width 123 height 273
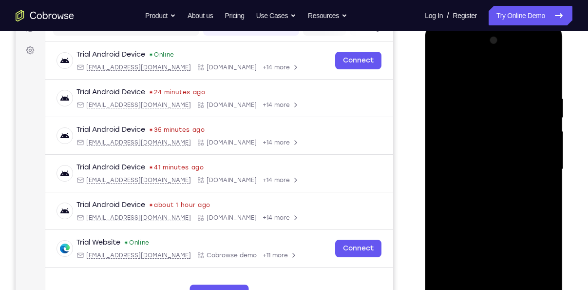
scroll to position [186, 0]
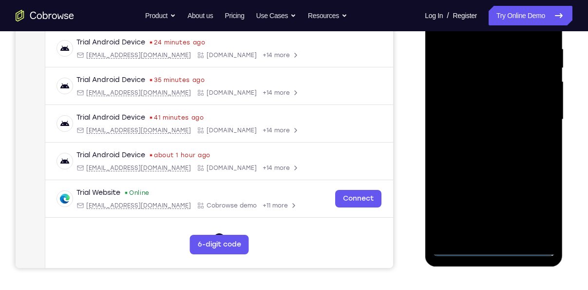
click at [492, 252] on div at bounding box center [493, 119] width 123 height 273
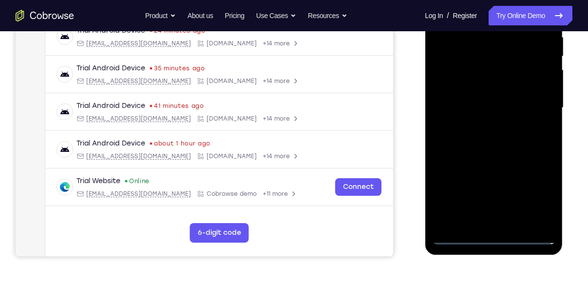
click at [548, 196] on div at bounding box center [493, 107] width 123 height 273
click at [529, 199] on div at bounding box center [493, 107] width 123 height 273
click at [541, 204] on div at bounding box center [493, 107] width 123 height 273
click at [538, 195] on div at bounding box center [493, 107] width 123 height 273
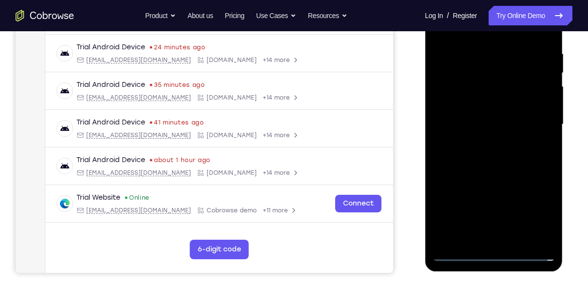
scroll to position [179, 0]
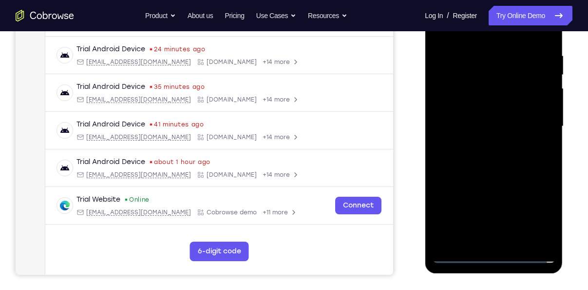
click at [445, 35] on div at bounding box center [493, 126] width 123 height 273
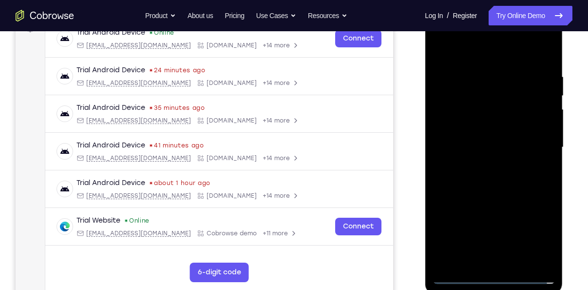
scroll to position [155, 0]
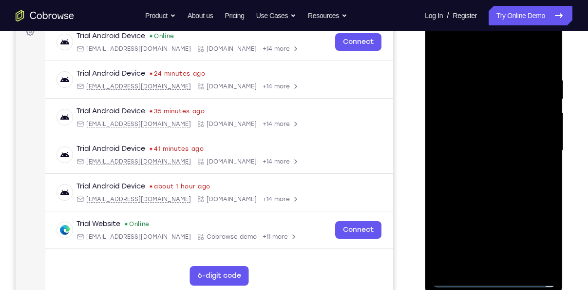
click at [537, 145] on div at bounding box center [493, 150] width 123 height 273
click at [486, 166] on div at bounding box center [493, 150] width 123 height 273
click at [467, 141] on div at bounding box center [493, 150] width 123 height 273
click at [479, 135] on div at bounding box center [493, 150] width 123 height 273
click at [474, 150] on div at bounding box center [493, 150] width 123 height 273
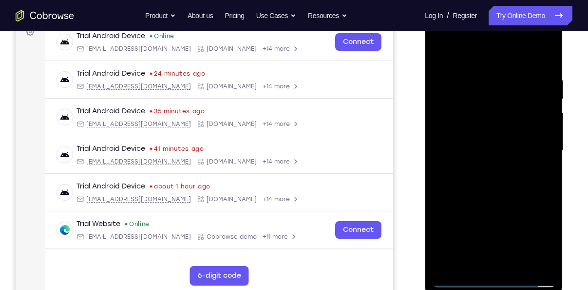
click at [476, 183] on div at bounding box center [493, 150] width 123 height 273
click at [478, 182] on div at bounding box center [493, 150] width 123 height 273
click at [519, 193] on div at bounding box center [493, 150] width 123 height 273
click at [545, 54] on div at bounding box center [493, 150] width 123 height 273
drag, startPoint x: 499, startPoint y: 88, endPoint x: 493, endPoint y: 197, distance: 109.4
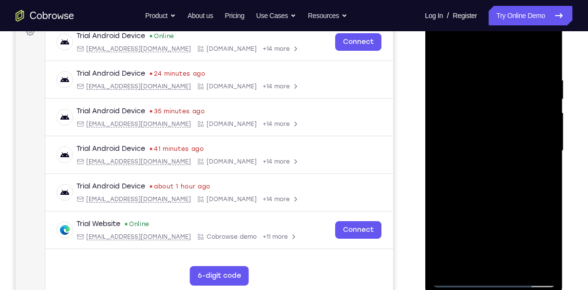
click at [493, 197] on div at bounding box center [493, 150] width 123 height 273
click at [450, 267] on div at bounding box center [493, 150] width 123 height 273
drag, startPoint x: 472, startPoint y: 153, endPoint x: 470, endPoint y: 247, distance: 94.1
click at [470, 247] on div at bounding box center [493, 150] width 123 height 273
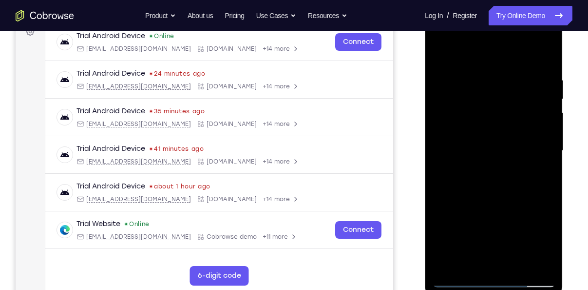
drag, startPoint x: 484, startPoint y: 217, endPoint x: 488, endPoint y: 164, distance: 53.3
click at [488, 164] on div at bounding box center [493, 150] width 123 height 273
click at [438, 232] on div at bounding box center [493, 150] width 123 height 273
drag, startPoint x: 468, startPoint y: 200, endPoint x: 476, endPoint y: 72, distance: 129.0
click at [476, 72] on div at bounding box center [493, 150] width 123 height 273
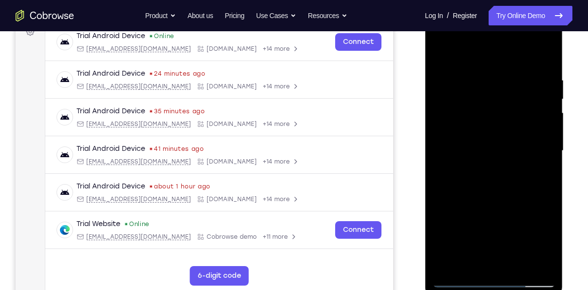
drag, startPoint x: 482, startPoint y: 206, endPoint x: 490, endPoint y: 39, distance: 166.9
click at [490, 39] on div at bounding box center [493, 150] width 123 height 273
drag, startPoint x: 486, startPoint y: 218, endPoint x: 500, endPoint y: 86, distance: 132.9
click at [500, 86] on div at bounding box center [493, 150] width 123 height 273
drag, startPoint x: 490, startPoint y: 193, endPoint x: 483, endPoint y: 125, distance: 67.6
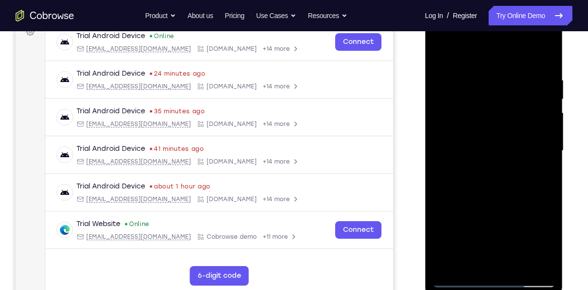
click at [483, 125] on div at bounding box center [493, 150] width 123 height 273
drag, startPoint x: 485, startPoint y: 203, endPoint x: 482, endPoint y: 89, distance: 114.1
click at [482, 89] on div at bounding box center [493, 150] width 123 height 273
drag, startPoint x: 488, startPoint y: 186, endPoint x: 497, endPoint y: 60, distance: 126.6
click at [497, 60] on div at bounding box center [493, 150] width 123 height 273
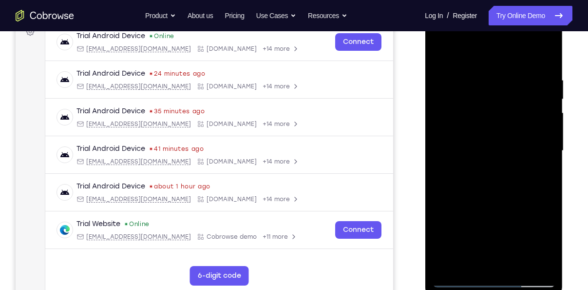
drag, startPoint x: 512, startPoint y: 221, endPoint x: 516, endPoint y: 99, distance: 122.5
click at [516, 99] on div at bounding box center [493, 150] width 123 height 273
drag, startPoint x: 523, startPoint y: 197, endPoint x: 520, endPoint y: 173, distance: 24.6
click at [520, 173] on div at bounding box center [493, 150] width 123 height 273
drag, startPoint x: 517, startPoint y: 244, endPoint x: 516, endPoint y: 227, distance: 16.6
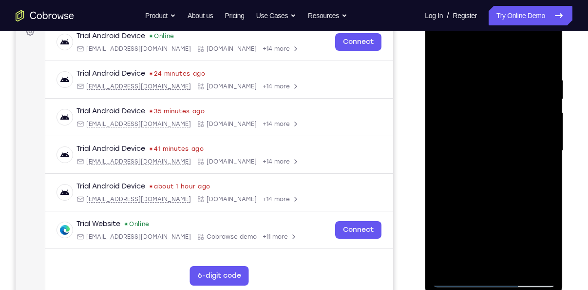
click at [516, 227] on div at bounding box center [493, 150] width 123 height 273
drag, startPoint x: 512, startPoint y: 189, endPoint x: 507, endPoint y: 225, distance: 36.6
click at [507, 225] on div at bounding box center [493, 150] width 123 height 273
drag, startPoint x: 509, startPoint y: 205, endPoint x: 509, endPoint y: 153, distance: 52.7
click at [509, 153] on div at bounding box center [493, 150] width 123 height 273
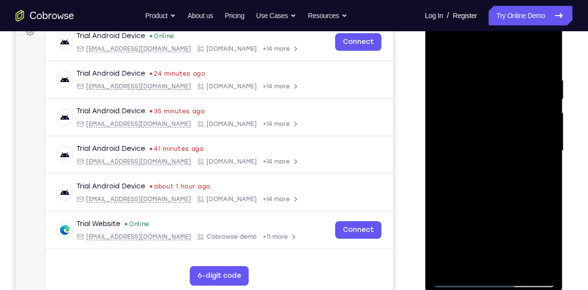
drag, startPoint x: 524, startPoint y: 218, endPoint x: 522, endPoint y: 186, distance: 31.8
click at [522, 186] on div at bounding box center [493, 150] width 123 height 273
click at [523, 198] on div at bounding box center [493, 150] width 123 height 273
drag, startPoint x: 522, startPoint y: 215, endPoint x: 505, endPoint y: 74, distance: 142.0
click at [505, 74] on div at bounding box center [493, 150] width 123 height 273
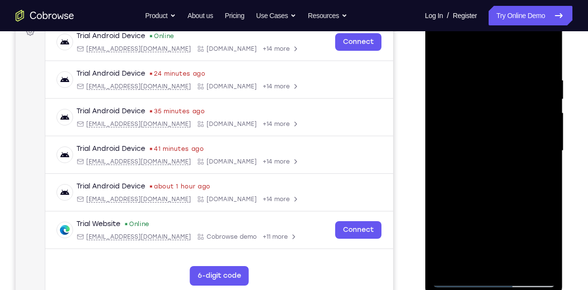
drag, startPoint x: 511, startPoint y: 226, endPoint x: 504, endPoint y: 114, distance: 111.9
click at [504, 114] on div at bounding box center [493, 150] width 123 height 273
drag, startPoint x: 503, startPoint y: 205, endPoint x: 505, endPoint y: 115, distance: 90.7
click at [505, 115] on div at bounding box center [493, 150] width 123 height 273
drag, startPoint x: 505, startPoint y: 204, endPoint x: 521, endPoint y: 59, distance: 145.7
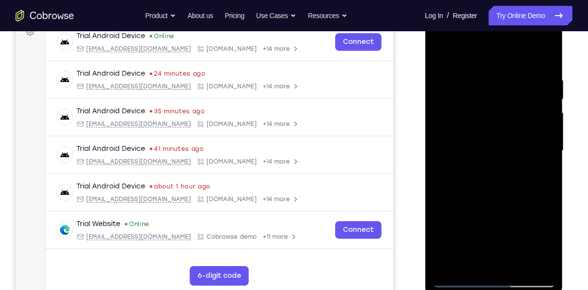
click at [521, 59] on div at bounding box center [493, 150] width 123 height 273
drag, startPoint x: 496, startPoint y: 237, endPoint x: 508, endPoint y: 100, distance: 138.0
click at [508, 100] on div at bounding box center [493, 150] width 123 height 273
drag, startPoint x: 501, startPoint y: 221, endPoint x: 506, endPoint y: 97, distance: 124.4
click at [506, 97] on div at bounding box center [493, 150] width 123 height 273
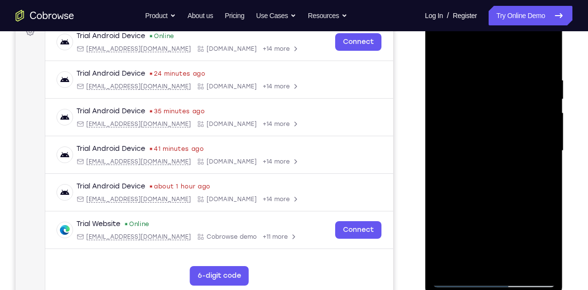
drag, startPoint x: 503, startPoint y: 232, endPoint x: 511, endPoint y: 143, distance: 89.1
click at [511, 143] on div at bounding box center [493, 150] width 123 height 273
click at [548, 114] on div at bounding box center [493, 150] width 123 height 273
drag, startPoint x: 514, startPoint y: 122, endPoint x: 512, endPoint y: 180, distance: 57.6
click at [512, 180] on div at bounding box center [493, 150] width 123 height 273
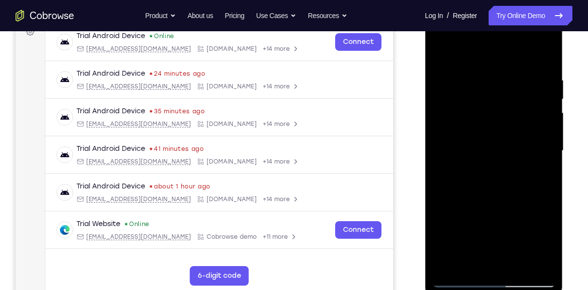
click at [550, 150] on div at bounding box center [493, 150] width 123 height 273
click at [548, 154] on div at bounding box center [493, 150] width 123 height 273
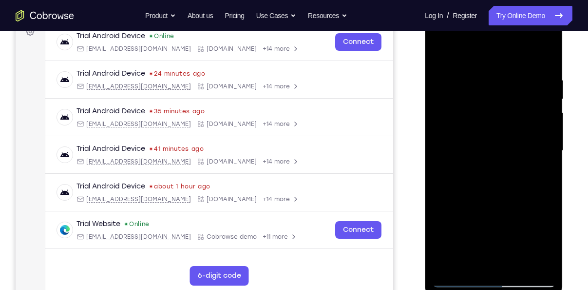
click at [548, 154] on div at bounding box center [493, 150] width 123 height 273
drag, startPoint x: 492, startPoint y: 189, endPoint x: 483, endPoint y: 46, distance: 142.7
click at [483, 46] on div at bounding box center [493, 150] width 123 height 273
drag, startPoint x: 497, startPoint y: 198, endPoint x: 498, endPoint y: 34, distance: 164.3
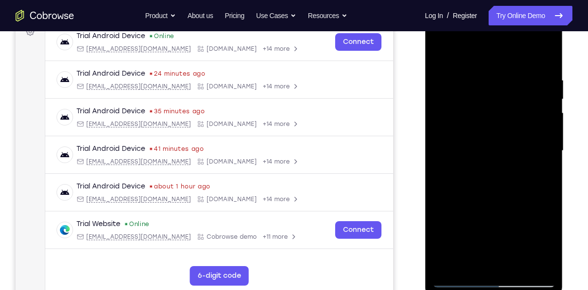
click at [498, 34] on div at bounding box center [493, 150] width 123 height 273
drag, startPoint x: 496, startPoint y: 197, endPoint x: 506, endPoint y: 63, distance: 134.4
click at [506, 63] on div at bounding box center [493, 150] width 123 height 273
drag, startPoint x: 490, startPoint y: 222, endPoint x: 493, endPoint y: 52, distance: 170.2
click at [493, 52] on div at bounding box center [493, 150] width 123 height 273
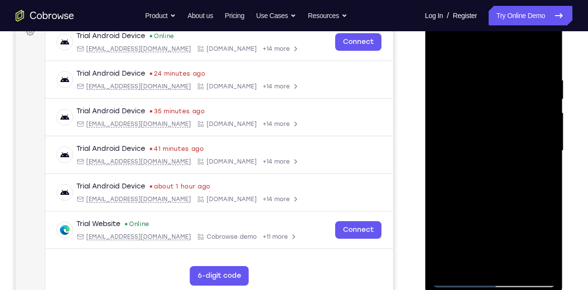
drag, startPoint x: 492, startPoint y: 202, endPoint x: 504, endPoint y: 45, distance: 157.4
click at [504, 45] on div at bounding box center [493, 150] width 123 height 273
drag, startPoint x: 506, startPoint y: 181, endPoint x: 505, endPoint y: 245, distance: 64.4
click at [505, 245] on div at bounding box center [493, 150] width 123 height 273
drag, startPoint x: 502, startPoint y: 100, endPoint x: 497, endPoint y: 149, distance: 49.5
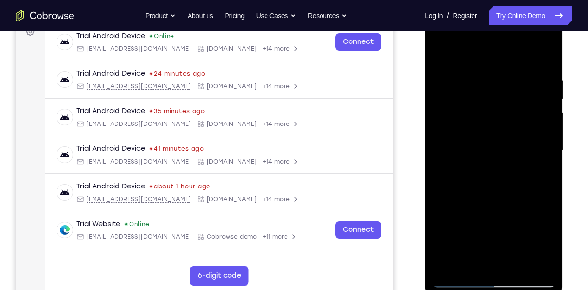
click at [497, 149] on div at bounding box center [493, 150] width 123 height 273
drag, startPoint x: 504, startPoint y: 212, endPoint x: 502, endPoint y: 76, distance: 136.0
click at [502, 76] on div at bounding box center [493, 150] width 123 height 273
drag, startPoint x: 492, startPoint y: 201, endPoint x: 498, endPoint y: 58, distance: 143.5
click at [498, 58] on div at bounding box center [493, 150] width 123 height 273
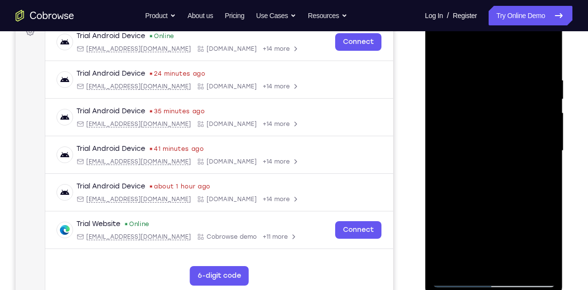
drag, startPoint x: 488, startPoint y: 177, endPoint x: 451, endPoint y: 0, distance: 181.8
click at [451, 7] on html "Online web based iOS Simulators and Android Emulators. Run iPhone, iPad, Mobile…" at bounding box center [494, 153] width 139 height 293
drag, startPoint x: 498, startPoint y: 216, endPoint x: 497, endPoint y: 30, distance: 185.8
click at [497, 30] on div at bounding box center [493, 150] width 123 height 273
drag, startPoint x: 519, startPoint y: 232, endPoint x: 513, endPoint y: 87, distance: 144.4
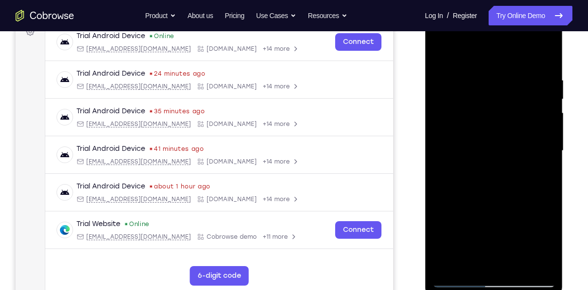
click at [513, 87] on div at bounding box center [493, 150] width 123 height 273
drag, startPoint x: 484, startPoint y: 226, endPoint x: 491, endPoint y: 102, distance: 124.0
click at [491, 102] on div at bounding box center [493, 150] width 123 height 273
click at [548, 54] on div at bounding box center [493, 150] width 123 height 273
click at [540, 267] on div at bounding box center [493, 150] width 123 height 273
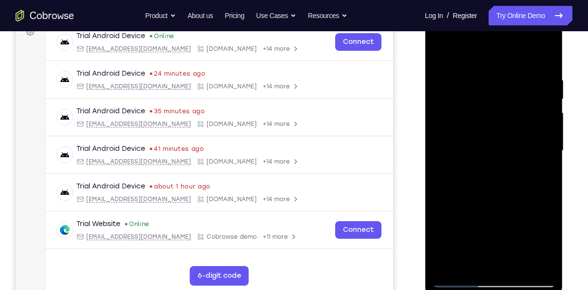
click at [501, 155] on div at bounding box center [493, 150] width 123 height 273
drag, startPoint x: 500, startPoint y: 146, endPoint x: 496, endPoint y: 249, distance: 103.0
click at [496, 249] on div at bounding box center [493, 150] width 123 height 273
drag, startPoint x: 500, startPoint y: 216, endPoint x: 494, endPoint y: 78, distance: 137.1
click at [494, 78] on div at bounding box center [493, 150] width 123 height 273
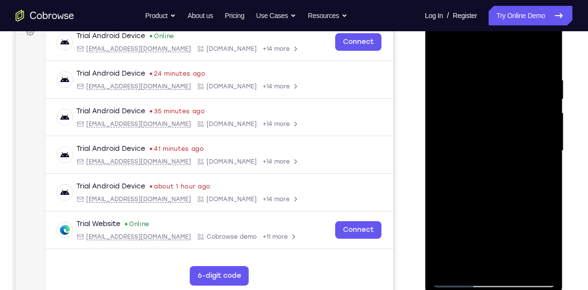
drag, startPoint x: 485, startPoint y: 227, endPoint x: 481, endPoint y: 125, distance: 101.5
click at [481, 125] on div at bounding box center [493, 150] width 123 height 273
drag, startPoint x: 488, startPoint y: 217, endPoint x: 485, endPoint y: 173, distance: 44.5
click at [485, 173] on div at bounding box center [493, 150] width 123 height 273
drag, startPoint x: 486, startPoint y: 235, endPoint x: 483, endPoint y: 164, distance: 70.8
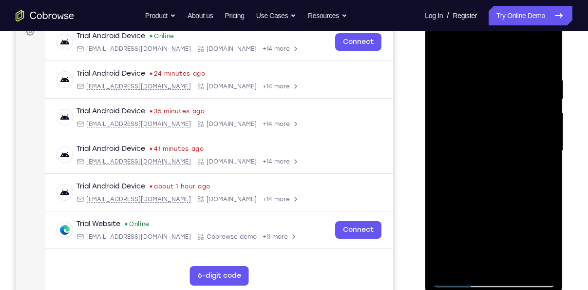
click at [483, 164] on div at bounding box center [493, 150] width 123 height 273
drag, startPoint x: 485, startPoint y: 227, endPoint x: 481, endPoint y: 138, distance: 88.3
click at [481, 138] on div at bounding box center [493, 150] width 123 height 273
drag, startPoint x: 485, startPoint y: 213, endPoint x: 484, endPoint y: 135, distance: 77.5
click at [484, 135] on div at bounding box center [493, 150] width 123 height 273
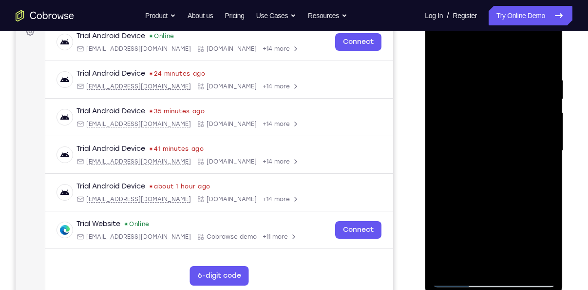
click at [449, 266] on div at bounding box center [493, 150] width 123 height 273
click at [541, 267] on div at bounding box center [493, 150] width 123 height 273
drag, startPoint x: 508, startPoint y: 230, endPoint x: 496, endPoint y: 101, distance: 129.2
click at [496, 101] on div at bounding box center [493, 150] width 123 height 273
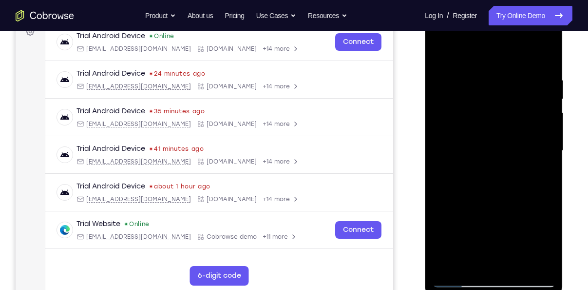
drag, startPoint x: 485, startPoint y: 224, endPoint x: 483, endPoint y: 163, distance: 60.5
click at [483, 163] on div at bounding box center [493, 150] width 123 height 273
click at [499, 168] on div at bounding box center [493, 150] width 123 height 273
click at [493, 113] on div at bounding box center [493, 150] width 123 height 273
click at [441, 50] on div at bounding box center [493, 150] width 123 height 273
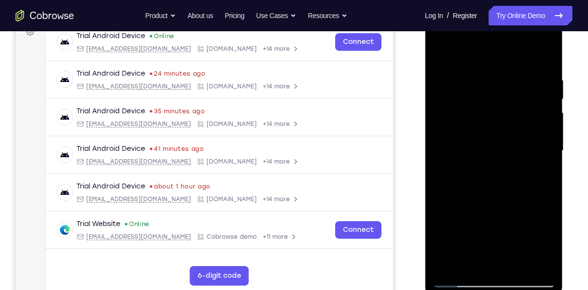
click at [504, 223] on div at bounding box center [493, 150] width 123 height 273
click at [460, 218] on div at bounding box center [493, 150] width 123 height 273
drag, startPoint x: 477, startPoint y: 163, endPoint x: 487, endPoint y: 27, distance: 136.4
click at [487, 27] on div at bounding box center [493, 150] width 123 height 273
drag, startPoint x: 471, startPoint y: 165, endPoint x: 476, endPoint y: 70, distance: 95.2
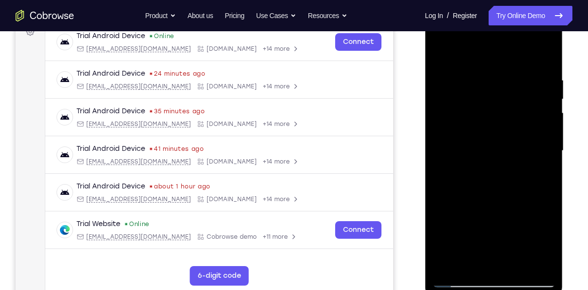
click at [476, 70] on div at bounding box center [493, 150] width 123 height 273
drag, startPoint x: 469, startPoint y: 148, endPoint x: 466, endPoint y: 243, distance: 94.6
click at [466, 243] on div at bounding box center [493, 150] width 123 height 273
drag, startPoint x: 481, startPoint y: 80, endPoint x: 479, endPoint y: 238, distance: 158.0
click at [479, 238] on div at bounding box center [493, 150] width 123 height 273
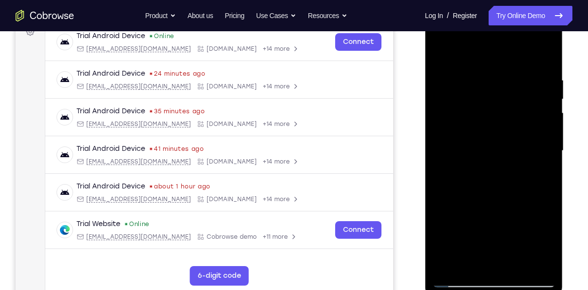
drag, startPoint x: 491, startPoint y: 92, endPoint x: 484, endPoint y: 234, distance: 142.0
click at [484, 234] on div at bounding box center [493, 150] width 123 height 273
drag, startPoint x: 490, startPoint y: 65, endPoint x: 486, endPoint y: 197, distance: 132.7
click at [486, 197] on div at bounding box center [493, 150] width 123 height 273
drag, startPoint x: 495, startPoint y: 107, endPoint x: 480, endPoint y: 202, distance: 96.2
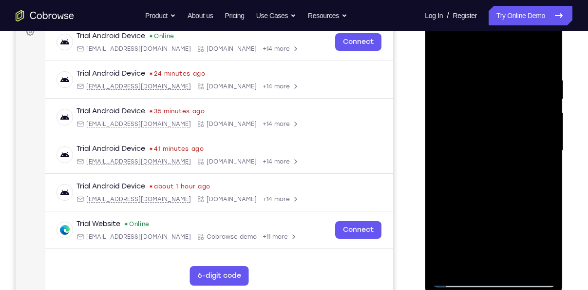
click at [480, 202] on div at bounding box center [493, 150] width 123 height 273
drag, startPoint x: 490, startPoint y: 117, endPoint x: 481, endPoint y: 217, distance: 101.3
click at [481, 217] on div at bounding box center [493, 150] width 123 height 273
drag, startPoint x: 497, startPoint y: 85, endPoint x: 478, endPoint y: 232, distance: 147.9
click at [478, 232] on div at bounding box center [493, 150] width 123 height 273
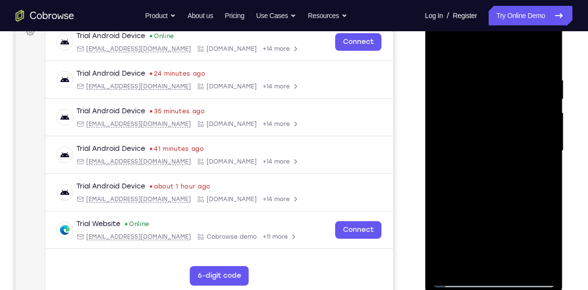
drag, startPoint x: 495, startPoint y: 68, endPoint x: 478, endPoint y: 211, distance: 144.3
click at [478, 211] on div at bounding box center [493, 150] width 123 height 273
drag, startPoint x: 510, startPoint y: 97, endPoint x: 498, endPoint y: 161, distance: 65.6
click at [498, 161] on div at bounding box center [493, 150] width 123 height 273
drag, startPoint x: 491, startPoint y: 220, endPoint x: 487, endPoint y: 148, distance: 72.3
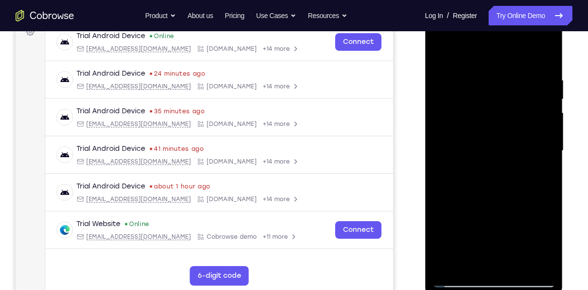
click at [487, 148] on div at bounding box center [493, 150] width 123 height 273
drag, startPoint x: 481, startPoint y: 229, endPoint x: 483, endPoint y: 171, distance: 58.1
click at [483, 171] on div at bounding box center [493, 150] width 123 height 273
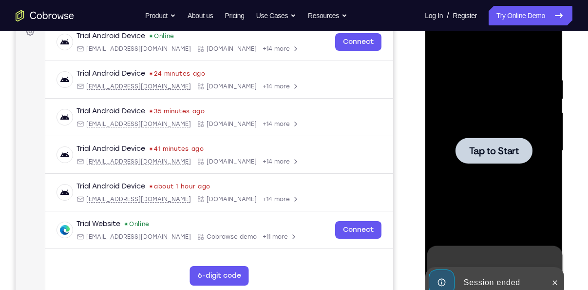
click at [483, 104] on div at bounding box center [493, 150] width 123 height 273
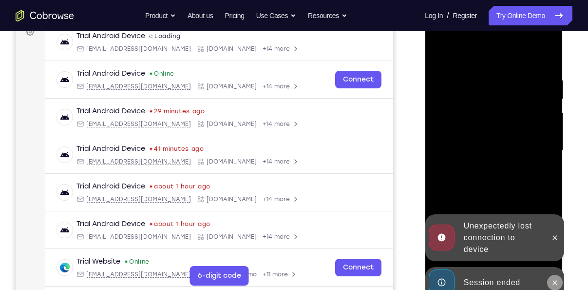
click at [550, 280] on button at bounding box center [555, 283] width 16 height 16
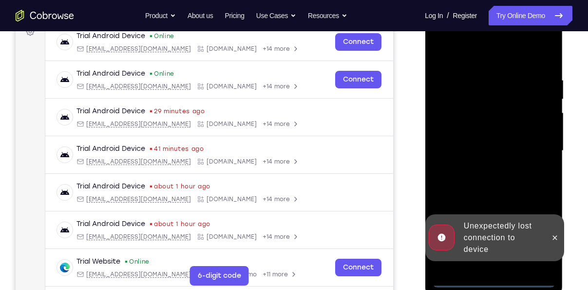
click at [493, 261] on div "Unexpectedly lost connection to device" at bounding box center [494, 237] width 139 height 47
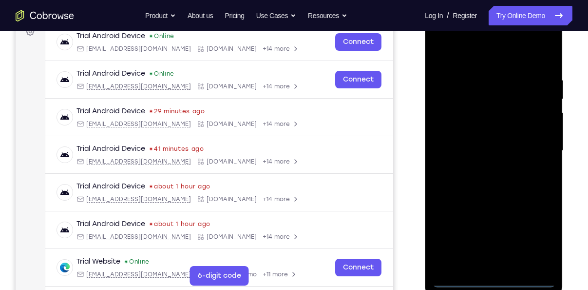
click at [496, 281] on div at bounding box center [493, 150] width 123 height 273
click at [491, 281] on div at bounding box center [493, 150] width 123 height 273
click at [494, 279] on div at bounding box center [493, 150] width 123 height 273
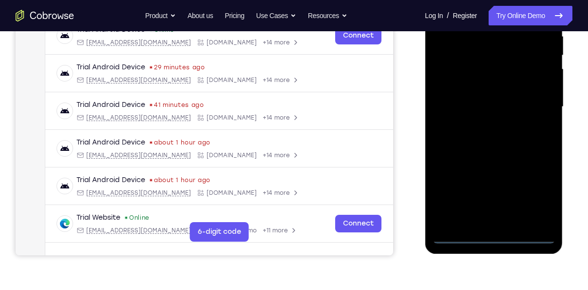
click at [494, 235] on div at bounding box center [493, 106] width 123 height 273
click at [496, 236] on div at bounding box center [493, 106] width 123 height 273
click at [535, 193] on div at bounding box center [493, 106] width 123 height 273
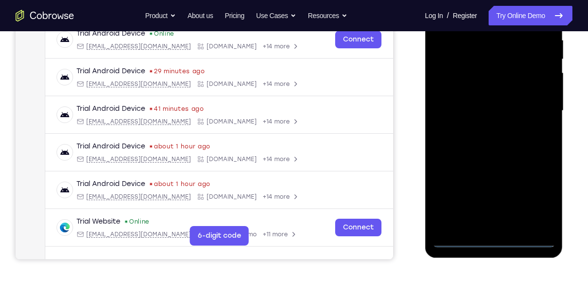
click at [533, 202] on div at bounding box center [493, 110] width 123 height 273
click at [532, 202] on div at bounding box center [493, 110] width 123 height 273
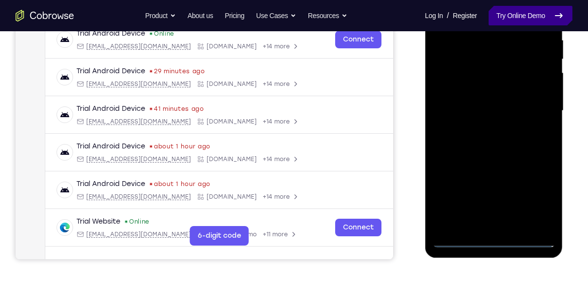
scroll to position [136, 0]
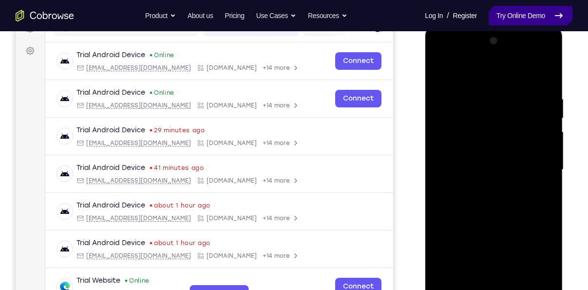
click at [508, 20] on link "Try Online Demo" at bounding box center [531, 16] width 84 height 20
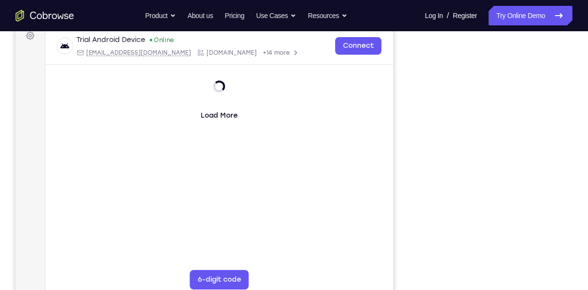
scroll to position [154, 0]
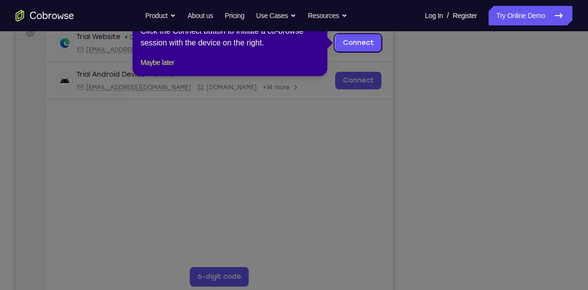
click at [490, 282] on icon at bounding box center [298, 145] width 596 height 290
click at [164, 68] on button "Maybe later" at bounding box center [157, 63] width 34 height 12
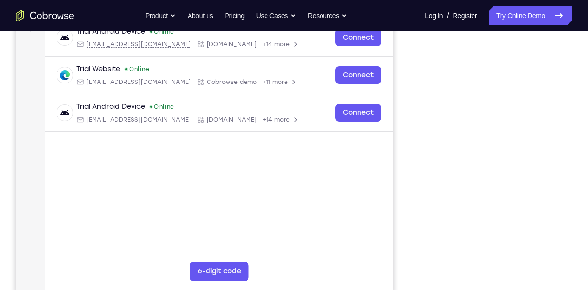
scroll to position [157, 0]
